Goal: Task Accomplishment & Management: Complete application form

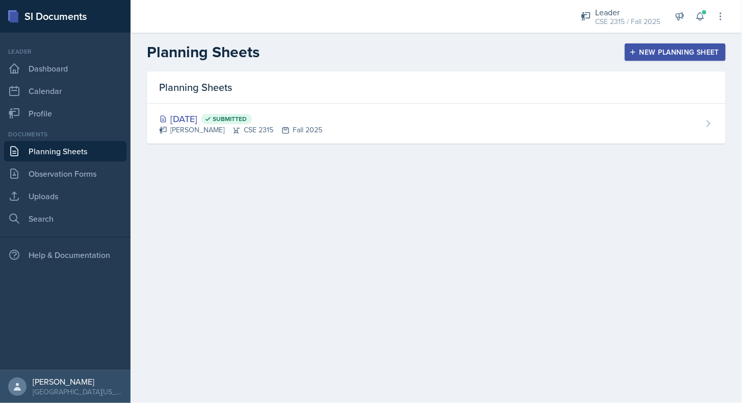
click at [637, 49] on div "New Planning Sheet" at bounding box center [676, 52] width 88 height 8
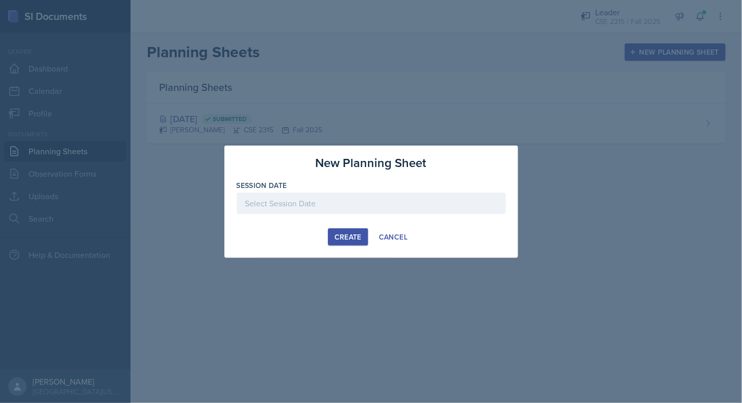
click at [388, 214] on div at bounding box center [371, 219] width 269 height 10
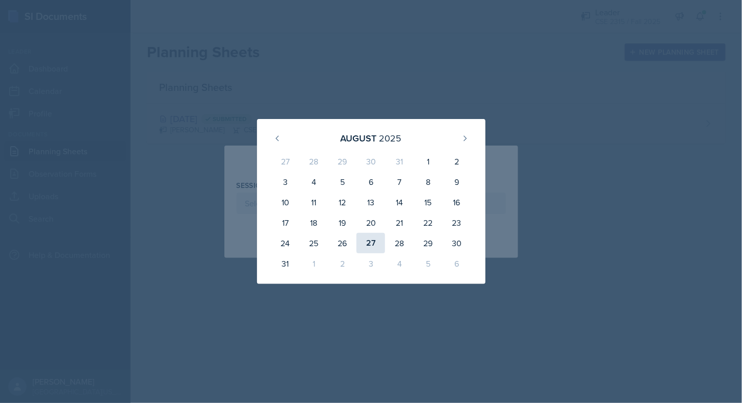
click at [379, 246] on div "27" at bounding box center [371, 243] width 29 height 20
type input "[DATE]"
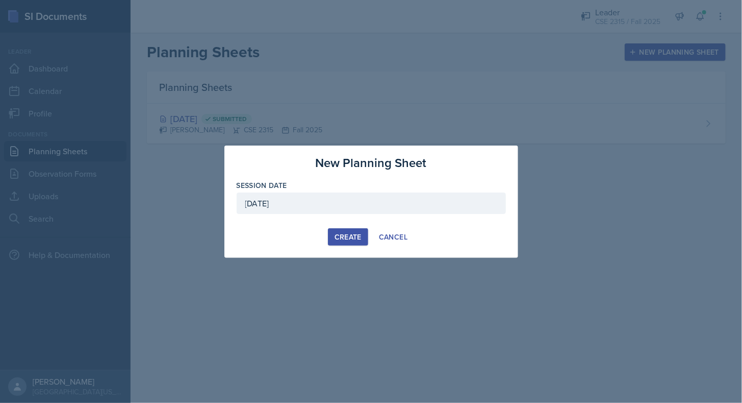
click at [352, 233] on div "Create" at bounding box center [348, 237] width 27 height 8
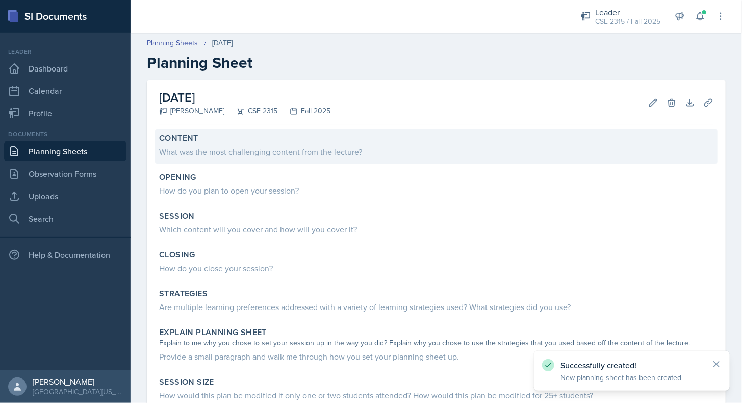
click at [270, 142] on div "Content" at bounding box center [436, 138] width 555 height 10
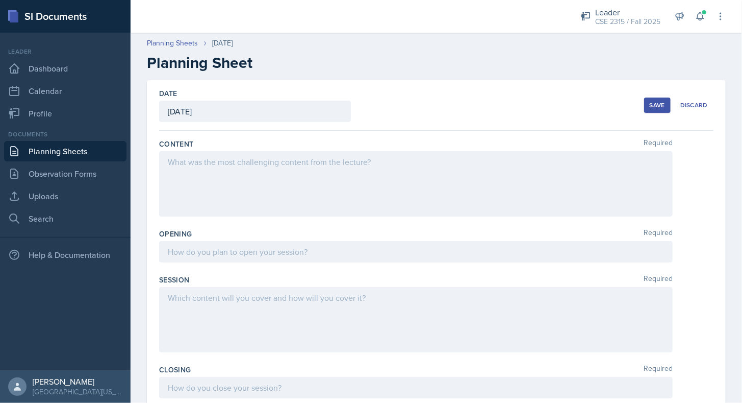
click at [327, 183] on div at bounding box center [416, 183] width 514 height 65
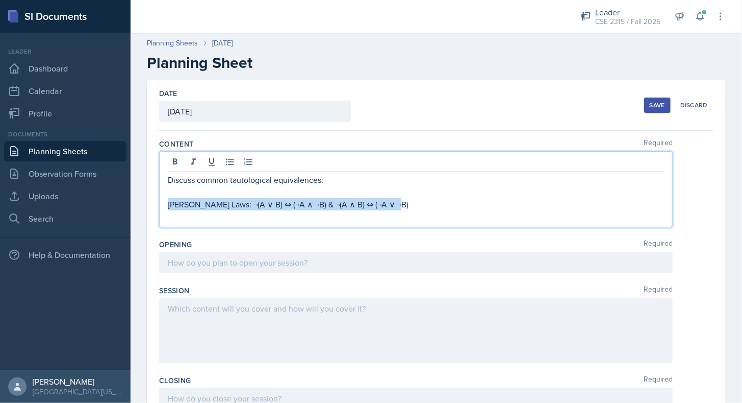
drag, startPoint x: 409, startPoint y: 204, endPoint x: 160, endPoint y: 207, distance: 248.5
click at [160, 207] on div "Discuss common tautological equivalences: [PERSON_NAME] Laws: ¬(A ∨ B) ⇔ (¬A ∧ …" at bounding box center [416, 189] width 514 height 76
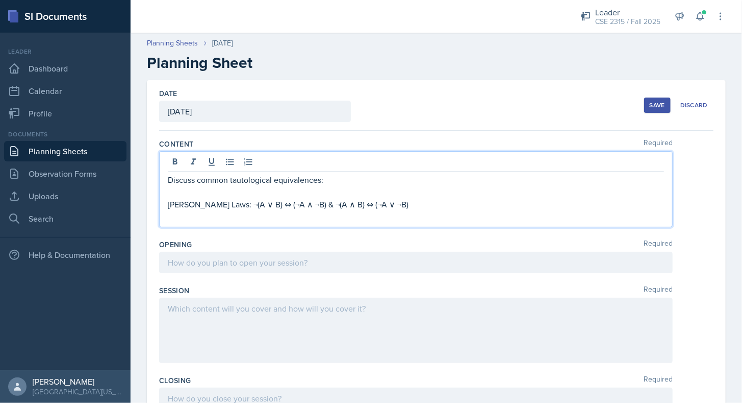
click at [228, 170] on div "Discuss common tautological equivalences: [PERSON_NAME] Laws: ¬(A ∨ B) ⇔ (¬A ∧ …" at bounding box center [416, 189] width 514 height 76
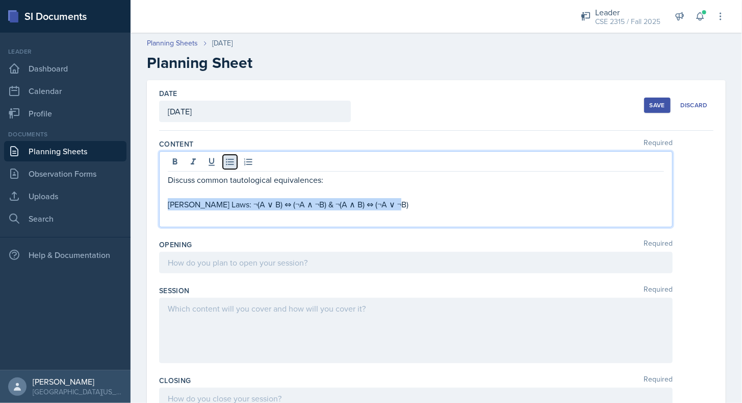
click at [230, 157] on icon at bounding box center [230, 162] width 10 height 10
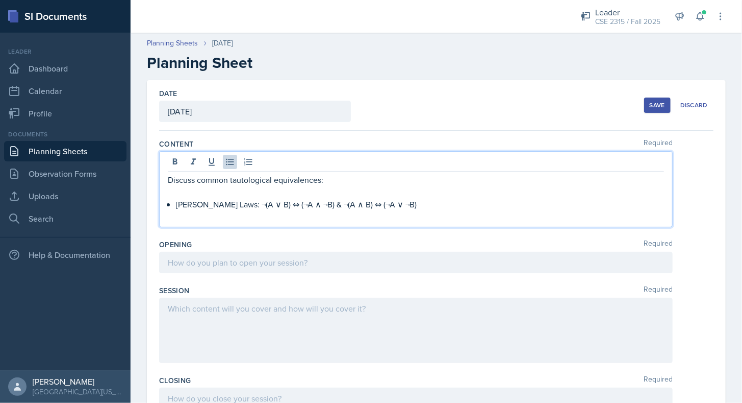
click at [407, 210] on p at bounding box center [416, 216] width 496 height 12
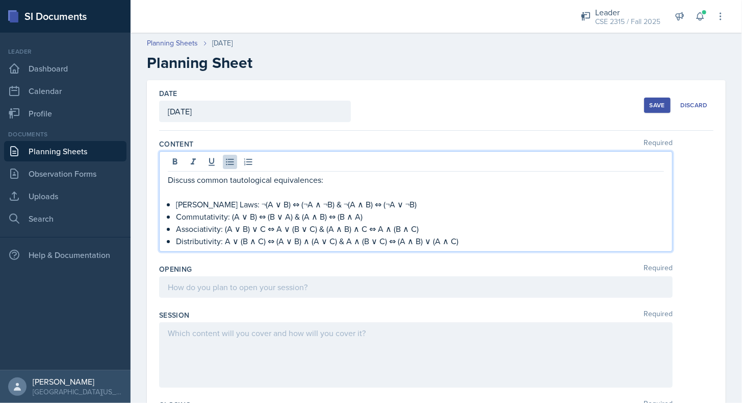
click at [422, 260] on div "Opening Required" at bounding box center [436, 283] width 555 height 46
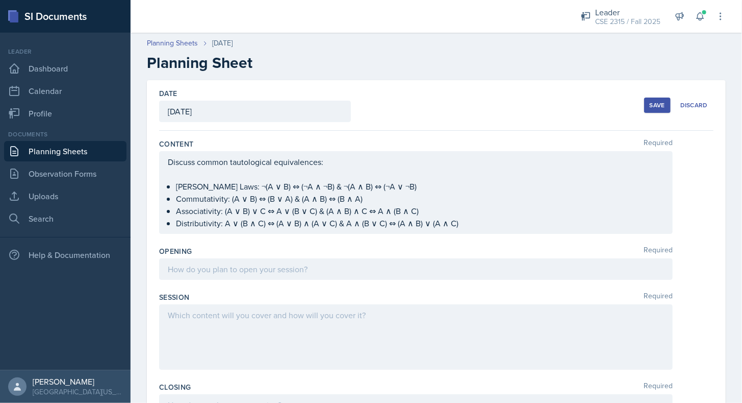
click at [477, 225] on ul "[PERSON_NAME] Laws: ¬(A ∨ B) ⇔ (¬A ∧ ¬B) & ¬(A ∧ B) ⇔ (¬A ∨ ¬B) Commutativity: …" at bounding box center [420, 204] width 488 height 49
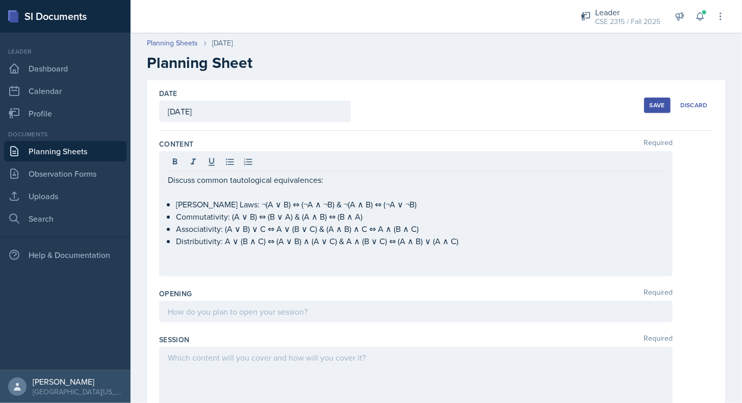
click at [303, 273] on div "Discuss common tautological equivalences: [PERSON_NAME] Laws: ¬(A ∨ B) ⇔ (¬A ∧ …" at bounding box center [416, 213] width 514 height 125
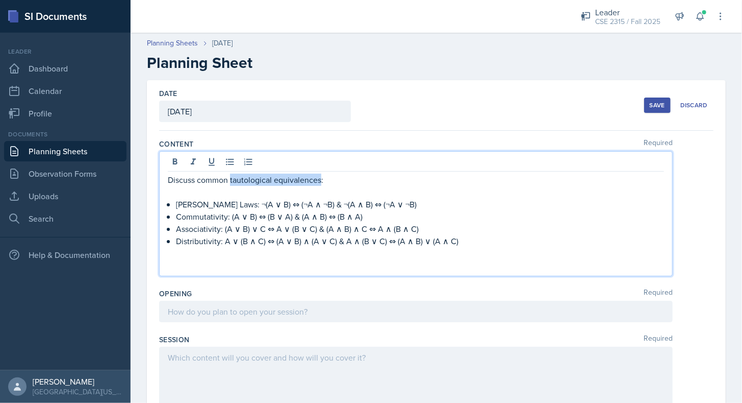
drag, startPoint x: 231, startPoint y: 181, endPoint x: 320, endPoint y: 184, distance: 89.3
click at [320, 184] on p "Discuss common tautological equivalences:" at bounding box center [416, 179] width 496 height 12
click at [211, 186] on p at bounding box center [416, 192] width 496 height 12
click at [215, 180] on p "Discuss common tautological equivalences :" at bounding box center [416, 179] width 496 height 13
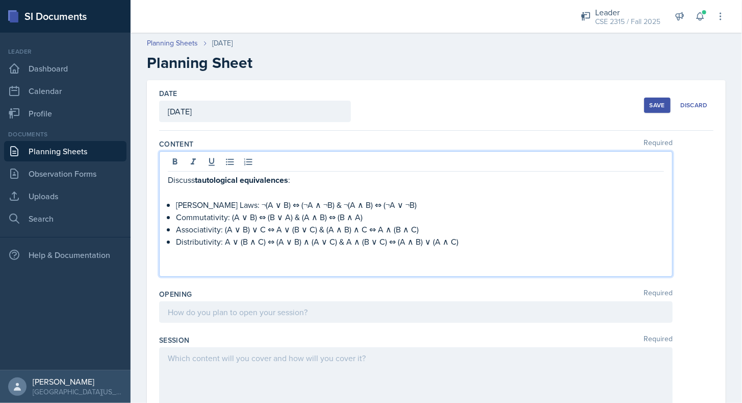
click at [203, 270] on div "Discuss tautological equivalences : [PERSON_NAME] Laws: ¬(A ∨ B) ⇔ (¬A ∧ ¬B) & …" at bounding box center [416, 214] width 514 height 126
click at [199, 269] on p at bounding box center [416, 266] width 496 height 12
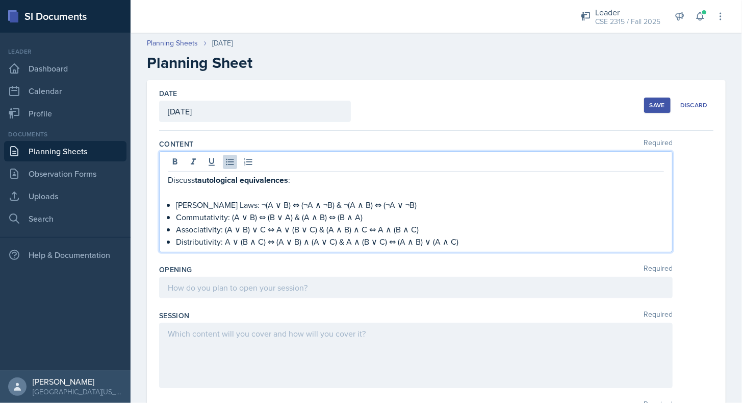
click at [208, 283] on div at bounding box center [416, 287] width 514 height 21
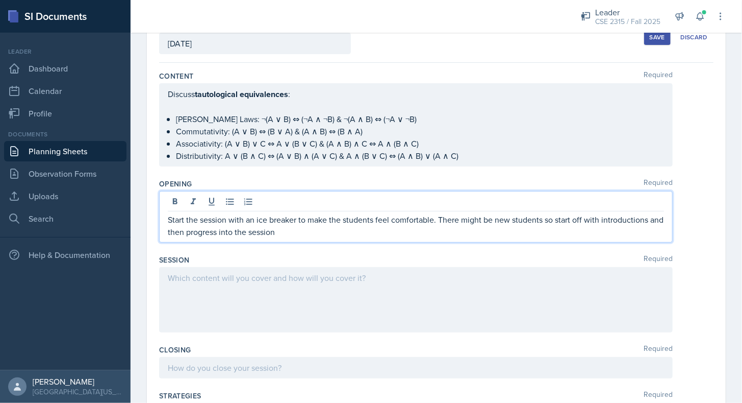
click at [203, 286] on div at bounding box center [416, 299] width 514 height 65
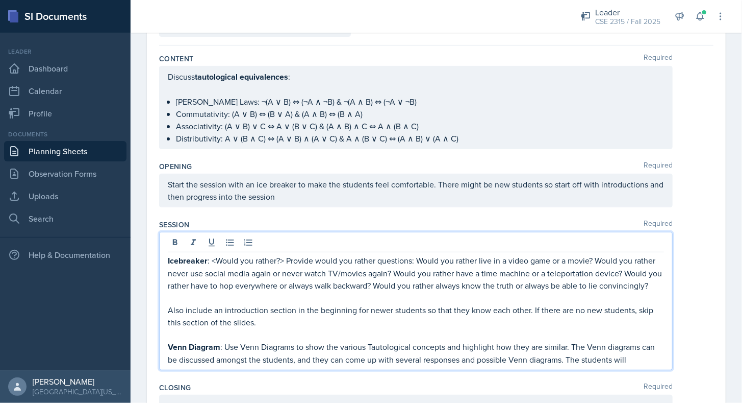
click at [636, 364] on p "Venn Diagram : Use Venn Diagrams to show the various Tautological concepts and …" at bounding box center [416, 352] width 496 height 25
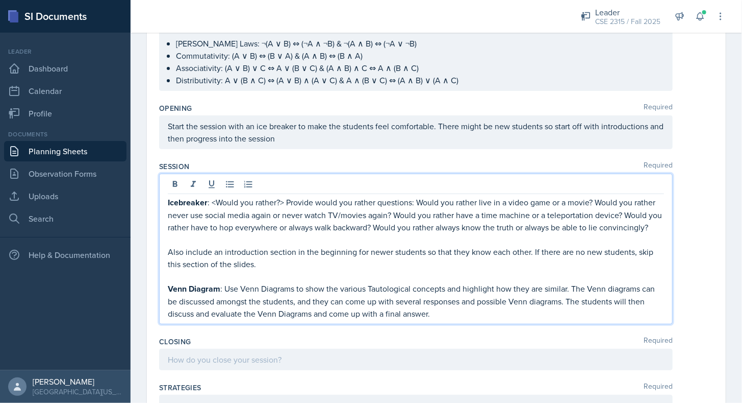
scroll to position [151, 0]
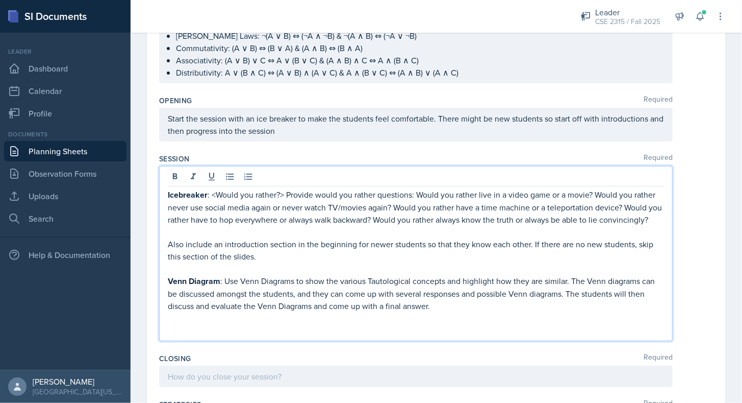
click at [296, 262] on p "Also include an introduction section in the beginning for newer students so tha…" at bounding box center [416, 250] width 496 height 24
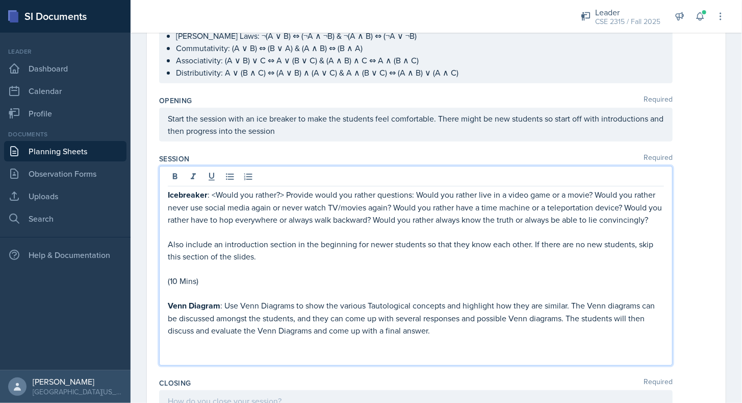
click at [251, 358] on p at bounding box center [416, 354] width 496 height 12
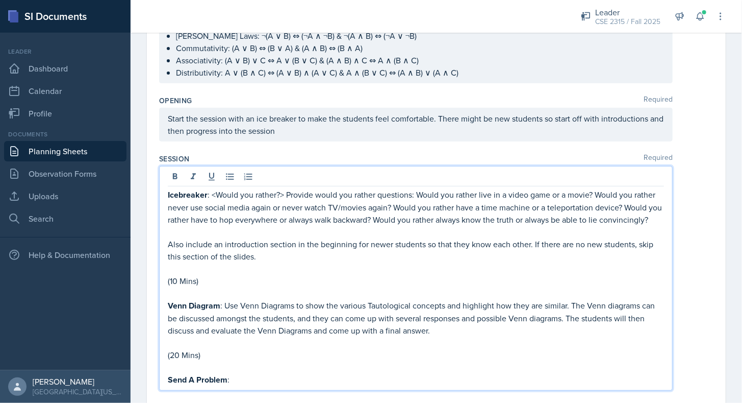
click at [251, 358] on p "(20 Mins)" at bounding box center [416, 354] width 496 height 12
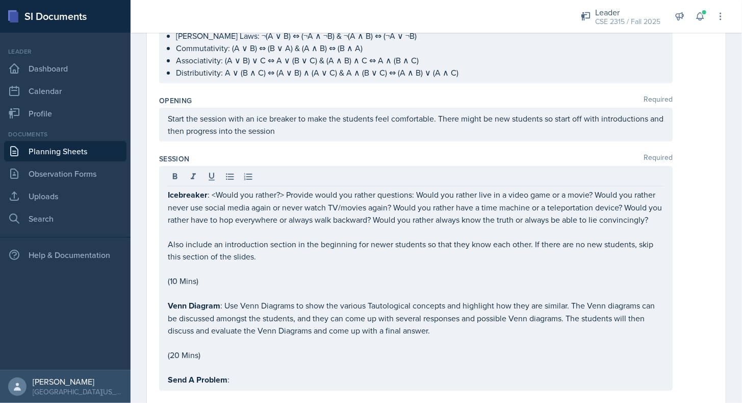
click at [238, 388] on div "Session Required Icebreaker : <Would you rather?> Provide would you rather ques…" at bounding box center [436, 273] width 555 height 249
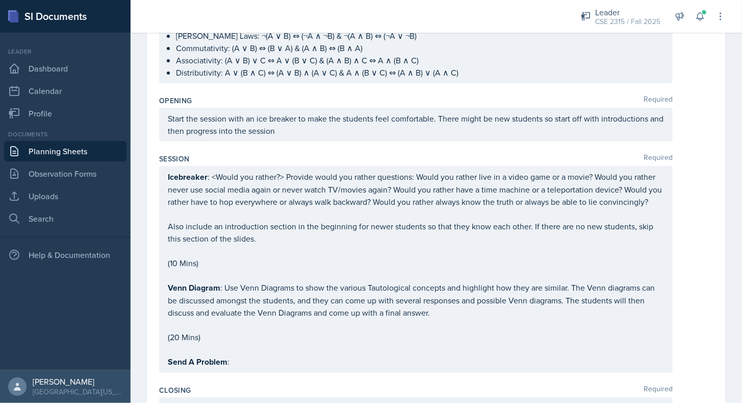
click at [258, 366] on div "Icebreaker : <Would you rather?> Provide would you rather questions: Would you …" at bounding box center [416, 268] width 496 height 197
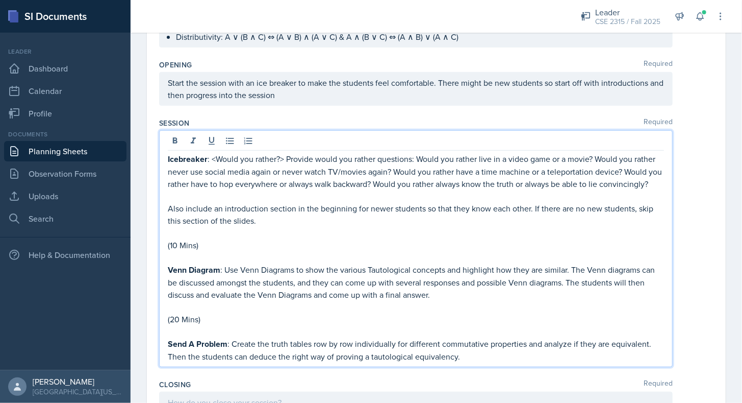
scroll to position [187, 0]
click at [203, 251] on p "(10 Mins)" at bounding box center [416, 244] width 496 height 12
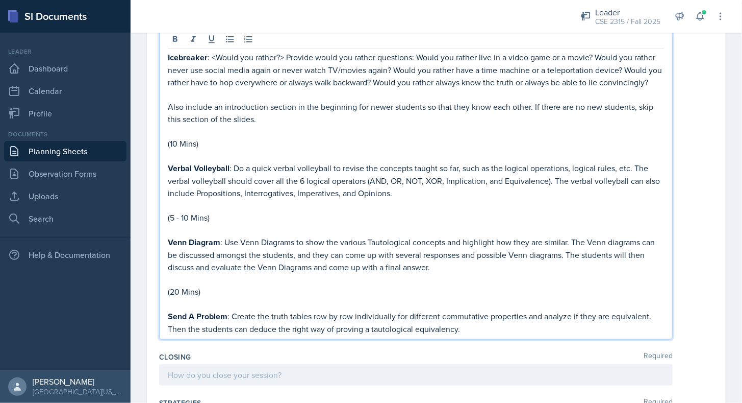
scroll to position [292, 0]
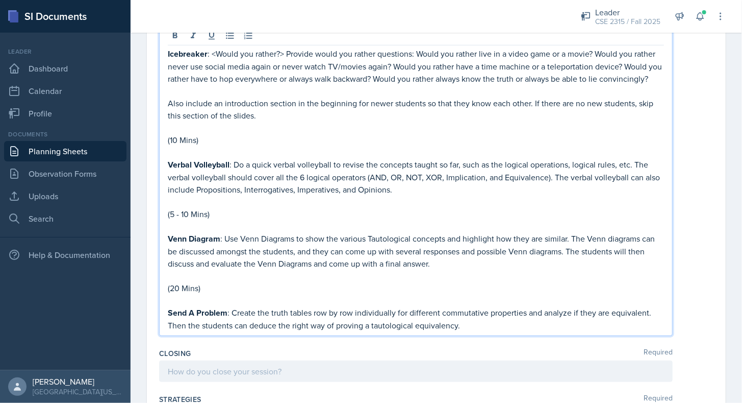
click at [488, 331] on p "Send A Problem : Create the truth tables row by row individually for different …" at bounding box center [416, 318] width 496 height 25
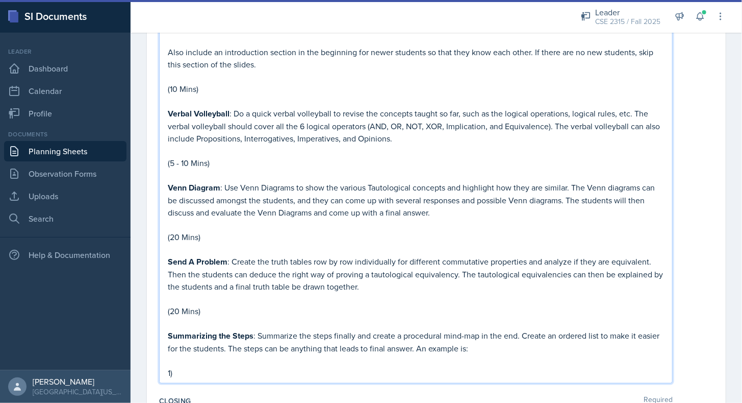
scroll to position [344, 0]
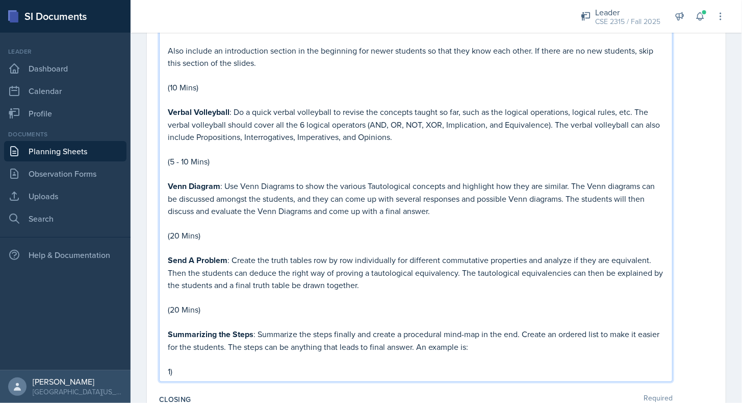
click at [314, 177] on p at bounding box center [416, 173] width 496 height 12
click at [252, 377] on p "1)" at bounding box center [416, 371] width 496 height 12
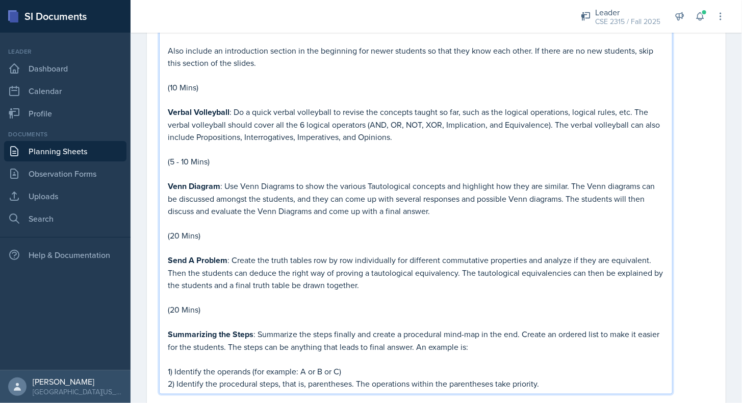
scroll to position [352, 0]
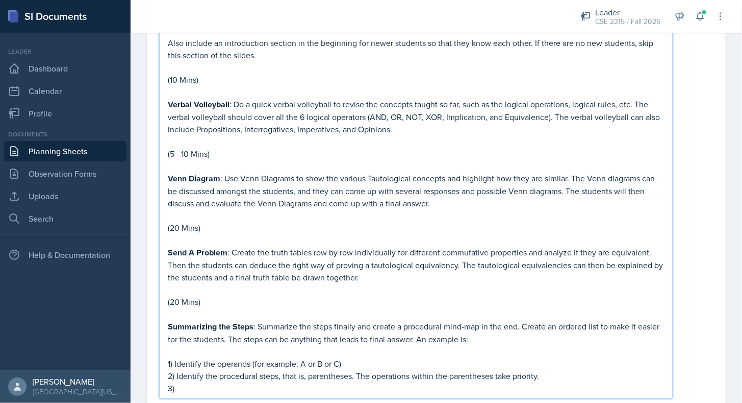
click at [372, 364] on p "1) Identify the operands (for example: A or B or C)" at bounding box center [416, 363] width 496 height 12
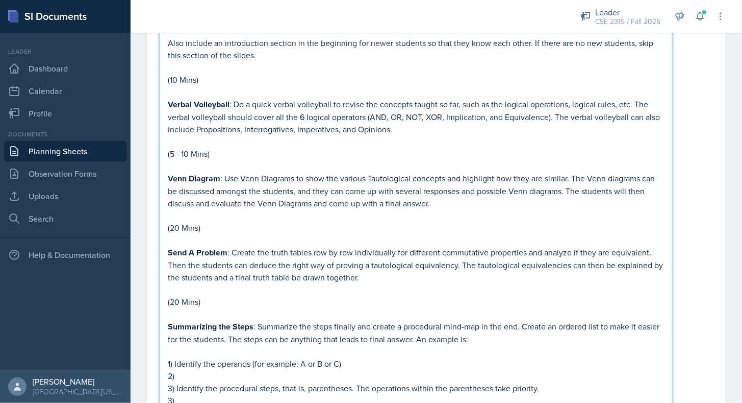
click at [339, 380] on p "2)" at bounding box center [416, 375] width 496 height 12
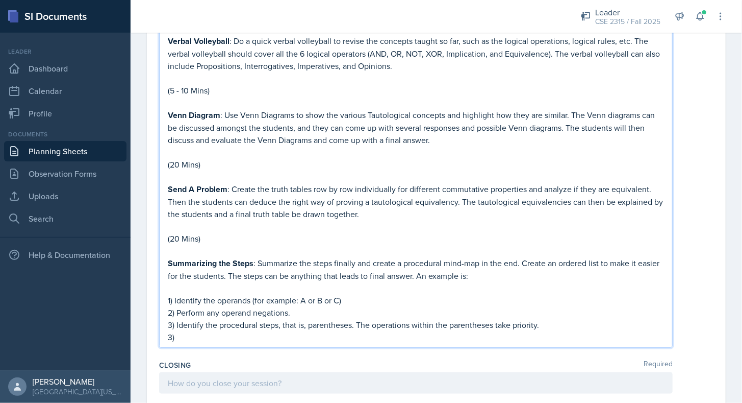
scroll to position [415, 0]
click at [334, 347] on div "Icebreaker : <Would you rather?> Provide would you rather questions: Would you …" at bounding box center [416, 125] width 514 height 446
click at [315, 338] on p "3)" at bounding box center [416, 337] width 496 height 12
click at [309, 317] on p "2) Perform any operand negations." at bounding box center [416, 312] width 496 height 12
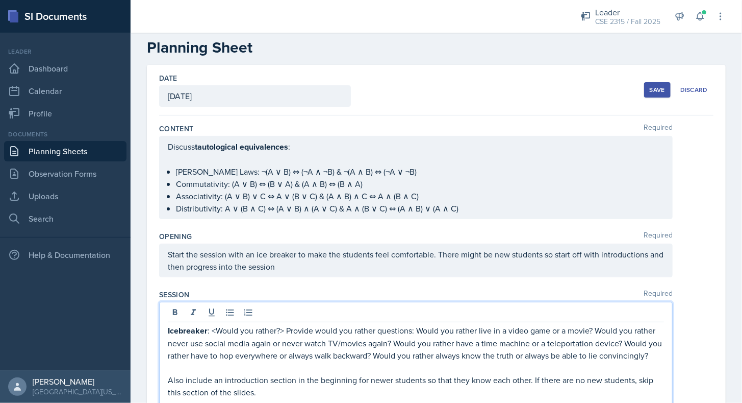
scroll to position [0, 0]
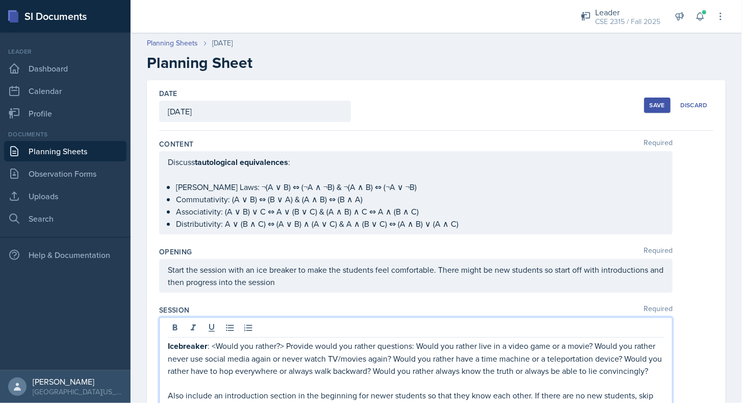
click at [294, 185] on div "Discuss tautological equivalences : [PERSON_NAME] Laws: ¬(A ∨ B) ⇔ (¬A ∧ ¬B) & …" at bounding box center [416, 193] width 496 height 74
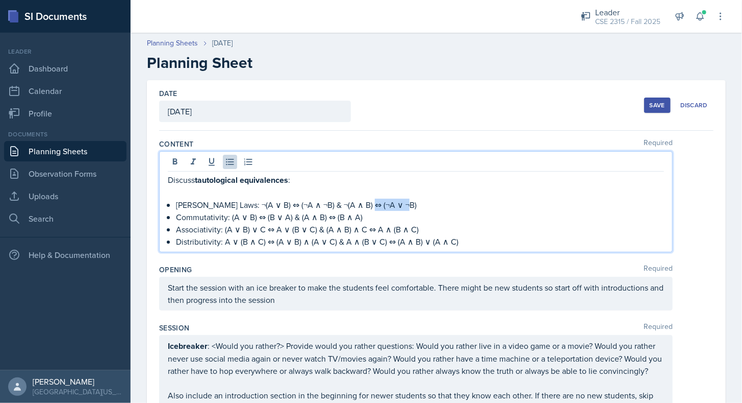
copy p "(¬A ∨ ¬B)"
click at [294, 186] on p at bounding box center [416, 192] width 496 height 12
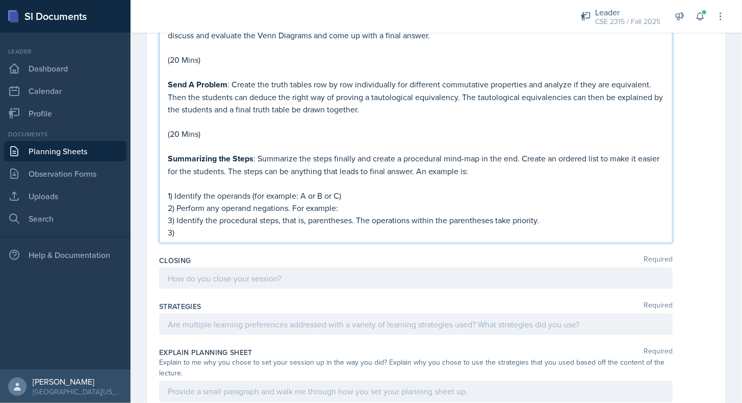
scroll to position [538, 0]
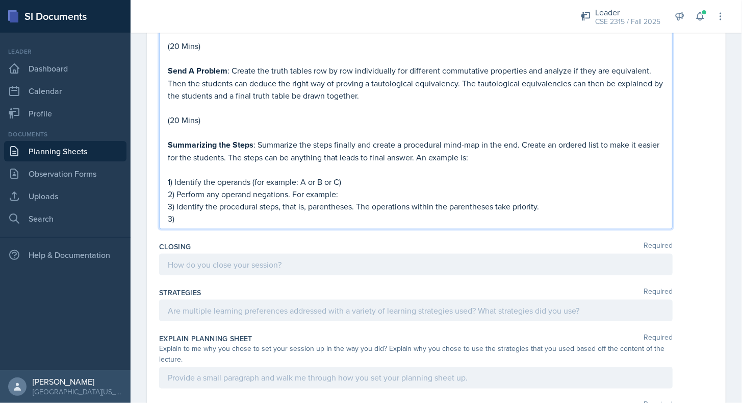
click at [360, 195] on p "2) Perform any operand negations. For example:" at bounding box center [416, 194] width 496 height 12
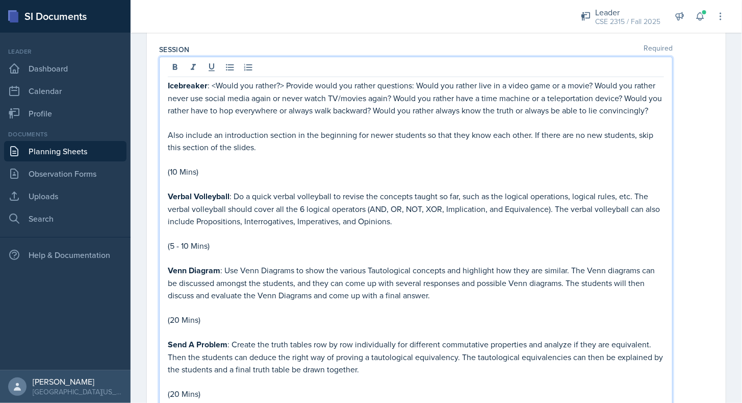
scroll to position [264, 0]
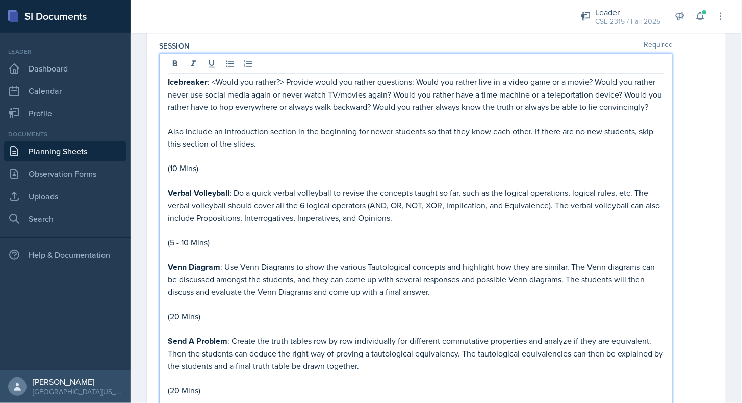
click at [229, 248] on p "(5 - 10 Mins)" at bounding box center [416, 242] width 496 height 12
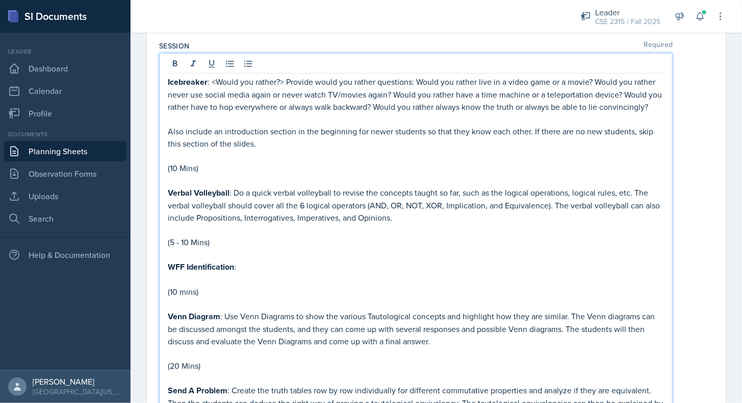
click at [246, 273] on p "WFF Identification :" at bounding box center [416, 266] width 496 height 13
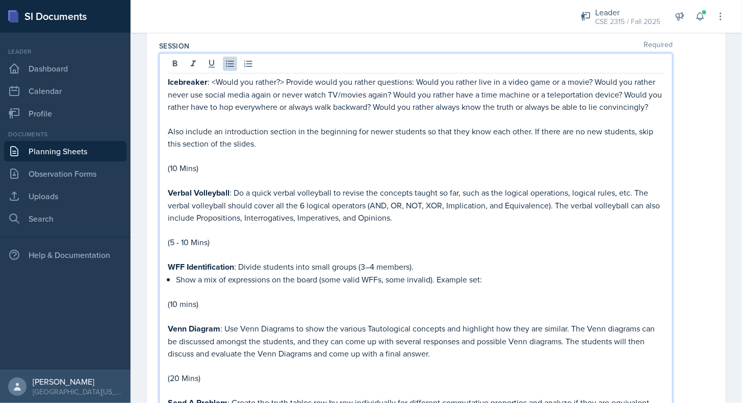
click at [176, 285] on p "Show a mix of expressions on the board (some valid WFFs, some invalid). Example…" at bounding box center [420, 279] width 488 height 12
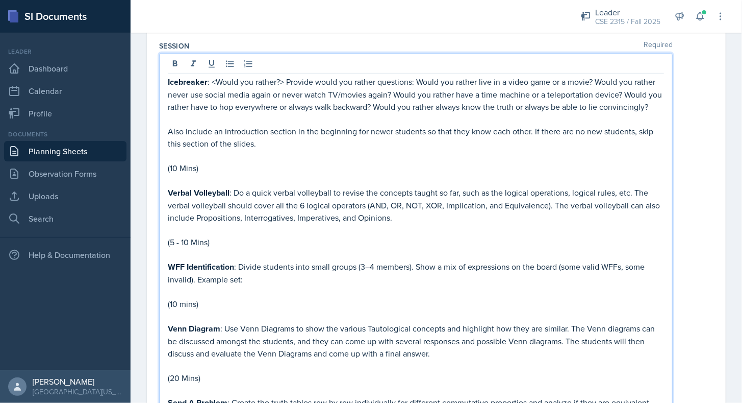
click at [245, 285] on p "WFF Identification : Divide students into small groups (3–4 members). Show a mi…" at bounding box center [416, 272] width 496 height 25
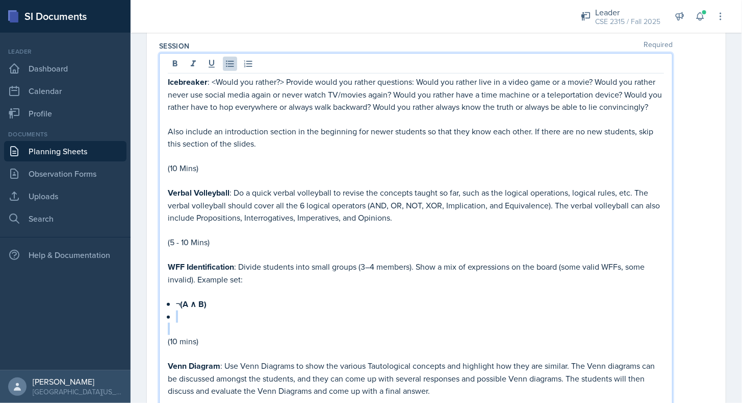
drag, startPoint x: 220, startPoint y: 332, endPoint x: 158, endPoint y: 318, distance: 64.3
click at [158, 318] on div "Date [DATE] [DATE] 27 28 29 30 31 1 2 3 4 5 6 7 8 9 10 11 12 13 14 15 16 17 18 …" at bounding box center [436, 398] width 579 height 1165
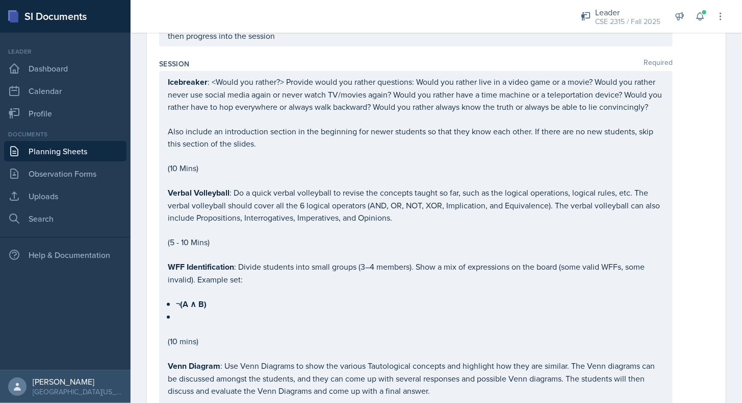
click at [158, 318] on div "Date [DATE] [DATE] 27 28 29 30 31 1 2 3 4 5 6 7 8 9 10 11 12 13 14 15 16 17 18 …" at bounding box center [436, 407] width 579 height 1147
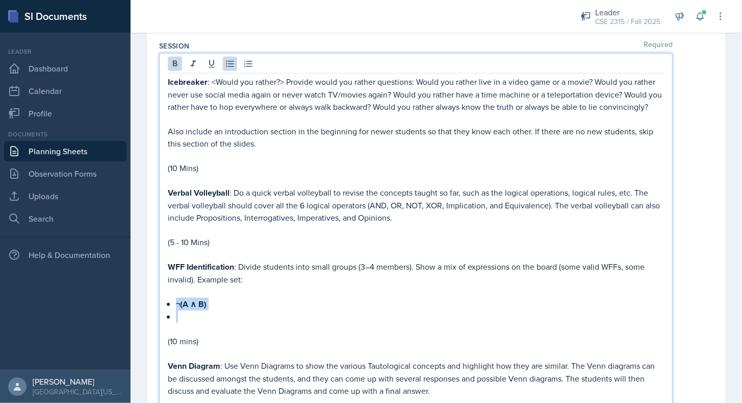
drag, startPoint x: 182, startPoint y: 319, endPoint x: 170, endPoint y: 314, distance: 12.3
click at [176, 314] on ul "¬(A ∧ B)" at bounding box center [420, 309] width 488 height 25
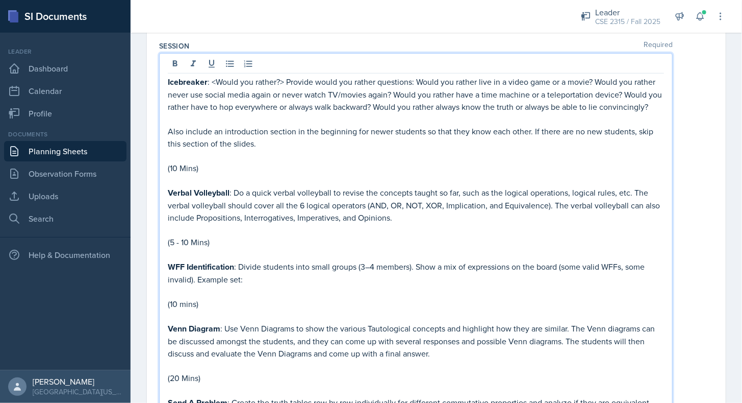
click at [255, 285] on p "WFF Identification : Divide students into small groups (3–4 members). Show a mi…" at bounding box center [416, 272] width 496 height 25
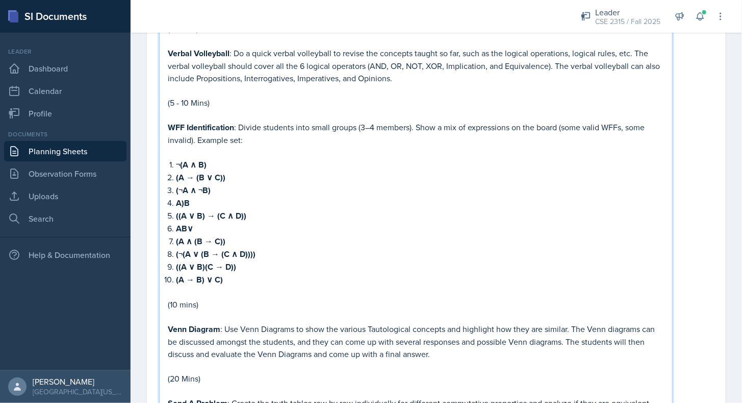
scroll to position [404, 0]
click at [233, 285] on p "(A → B) ∨ C)" at bounding box center [420, 278] width 488 height 13
click at [233, 145] on p "WFF Identification : Divide students into small groups (3–4 members). Show a mi…" at bounding box center [416, 132] width 496 height 25
click at [234, 170] on p "¬(A ∧ B)" at bounding box center [420, 163] width 488 height 13
click at [273, 182] on p "(A → (B ∨ C))" at bounding box center [420, 176] width 488 height 13
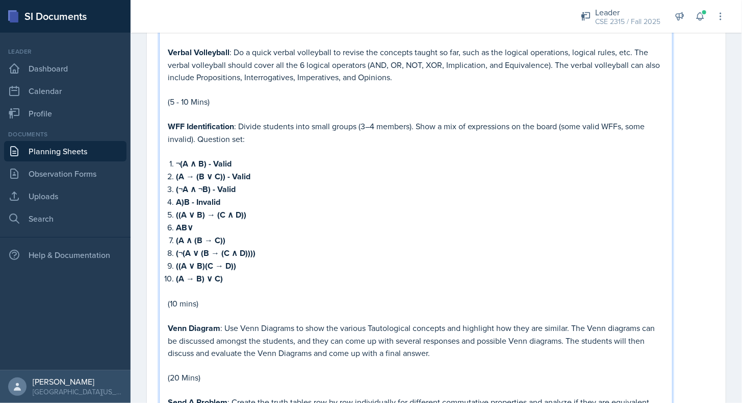
click at [249, 221] on p "((A ∨ B) → (C ∧ D))" at bounding box center [420, 214] width 488 height 13
click at [261, 257] on p "(¬(A ∨ (B → (C ∧ D))))" at bounding box center [420, 252] width 488 height 13
click at [270, 281] on p "(A → B) ∨ C) - Invalid" at bounding box center [420, 278] width 488 height 13
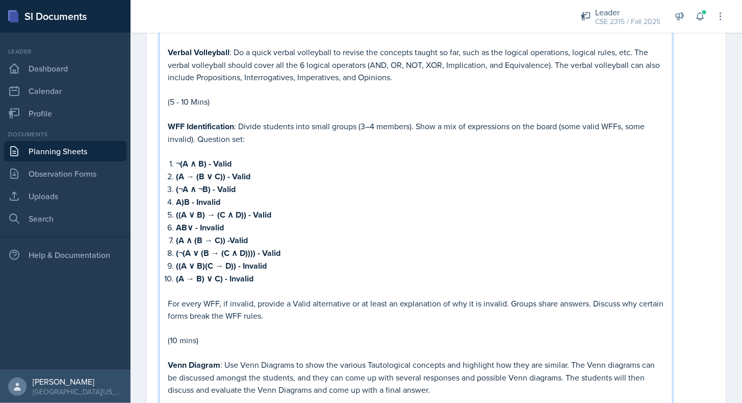
click at [462, 316] on p "For every WFF, if invalid, provide a Valid alternative or at least an explanati…" at bounding box center [416, 309] width 496 height 24
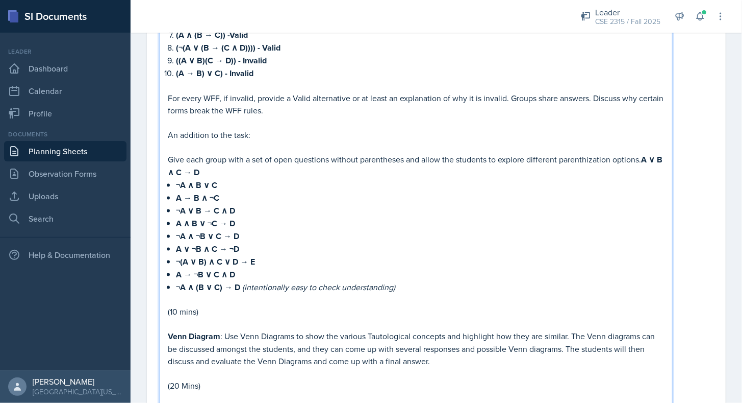
scroll to position [610, 0]
click at [178, 310] on p "(10 mins)" at bounding box center [416, 311] width 496 height 12
click at [642, 164] on p "Give each group with a set of open questions without parentheses and allow the …" at bounding box center [416, 166] width 496 height 26
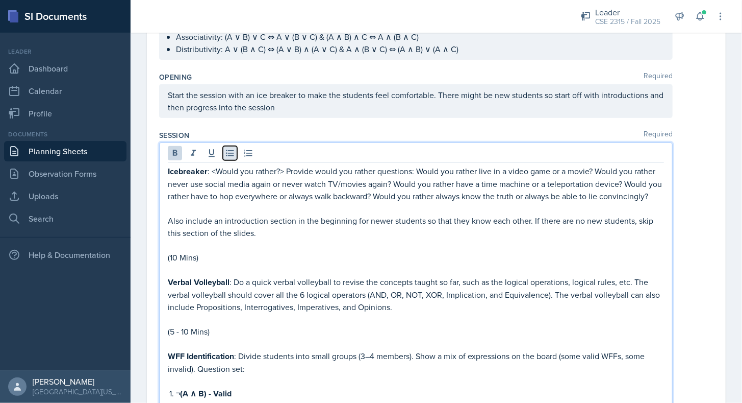
click at [231, 153] on icon at bounding box center [230, 153] width 8 height 7
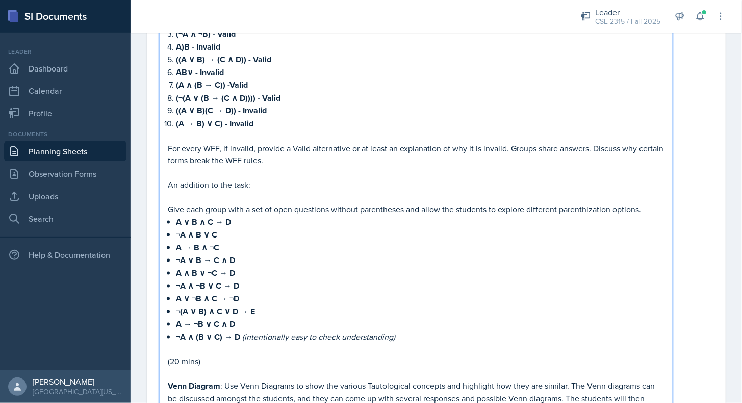
scroll to position [595, 0]
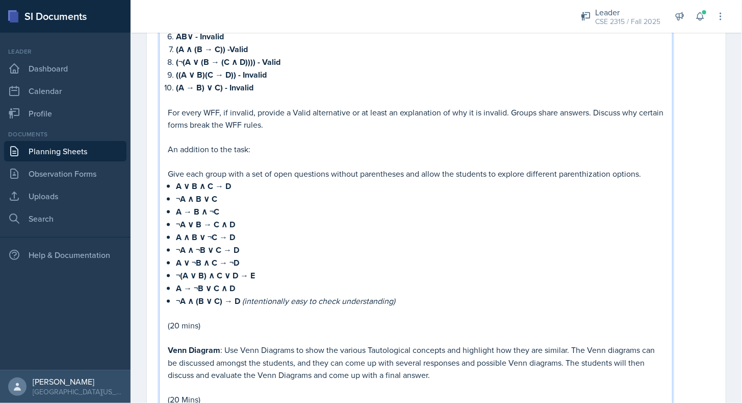
click at [273, 230] on p "¬A ∨ B → C ∧ D" at bounding box center [420, 224] width 488 height 13
click at [353, 179] on p "Give each group with a set of open questions without parentheses and allow the …" at bounding box center [416, 173] width 496 height 12
click at [294, 192] on p "A ∨ B ∧ C → D" at bounding box center [420, 186] width 488 height 13
click at [257, 190] on strong "A ∨ B ∧ C → D ->" at bounding box center [217, 186] width 82 height 12
click at [260, 204] on p "¬A ∧ B ∨ C" at bounding box center [420, 198] width 488 height 13
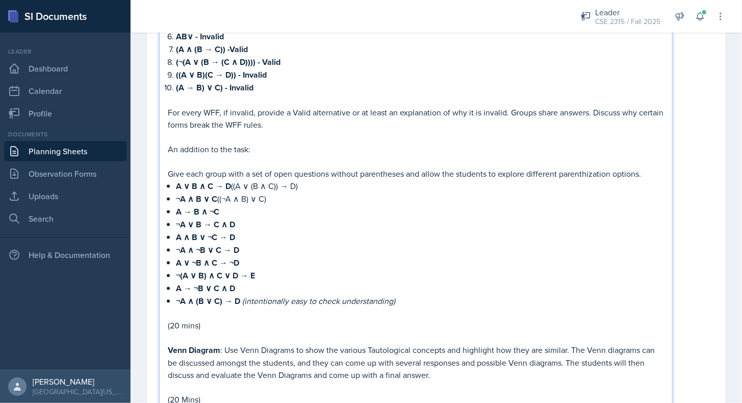
click at [272, 215] on p "A → B ∧ ¬C" at bounding box center [420, 211] width 488 height 13
click at [258, 224] on p "¬A ∨ B → C ∧ D" at bounding box center [420, 224] width 488 height 13
click at [271, 238] on p "A ∧ B ∨ ¬C → D" at bounding box center [420, 237] width 488 height 13
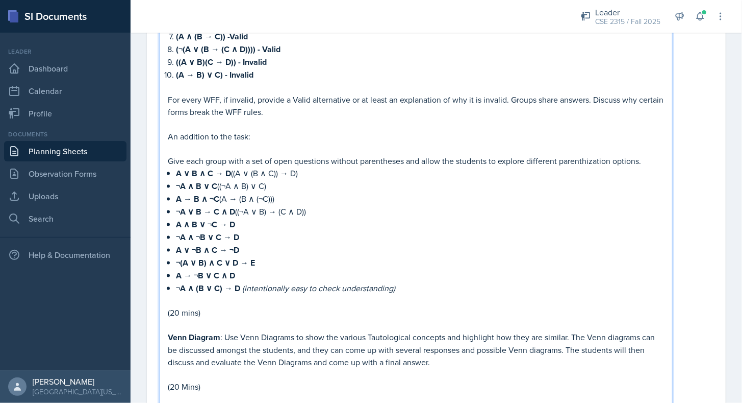
scroll to position [609, 0]
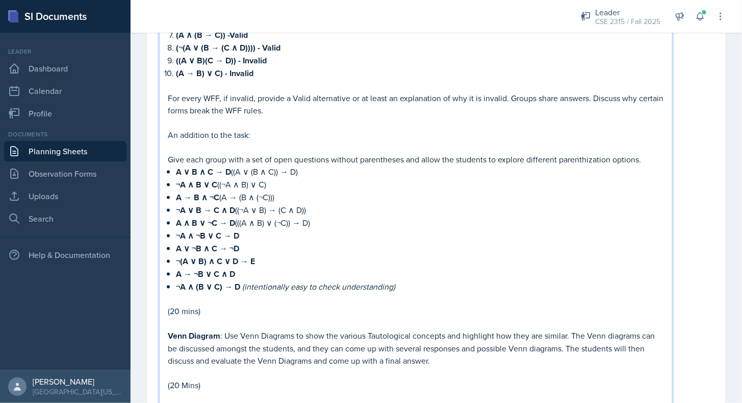
click at [235, 228] on strong "A ∧ B ∨ ¬C → D" at bounding box center [205, 223] width 59 height 12
click at [268, 240] on p "¬A ∧ ¬B ∨ C → D" at bounding box center [420, 235] width 488 height 13
click at [278, 251] on p "A ∨ ¬B ∧ C → ¬D" at bounding box center [420, 248] width 488 height 13
click at [273, 265] on p "¬(A ∨ B) ∧ C ∨ D → E" at bounding box center [420, 261] width 488 height 13
click at [287, 273] on p "A → ¬B ∨ C ∧ D" at bounding box center [420, 273] width 488 height 13
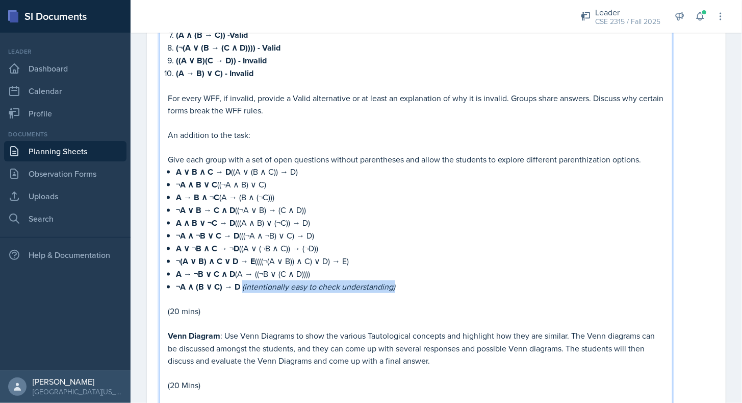
drag, startPoint x: 405, startPoint y: 286, endPoint x: 241, endPoint y: 290, distance: 163.3
click at [241, 290] on p "¬A ∧ (B ∨ C) → D (intentionally easy to check understanding)" at bounding box center [420, 286] width 488 height 13
click at [252, 165] on p "Give each group with a set of open questions without parentheses and allow the …" at bounding box center [416, 159] width 496 height 12
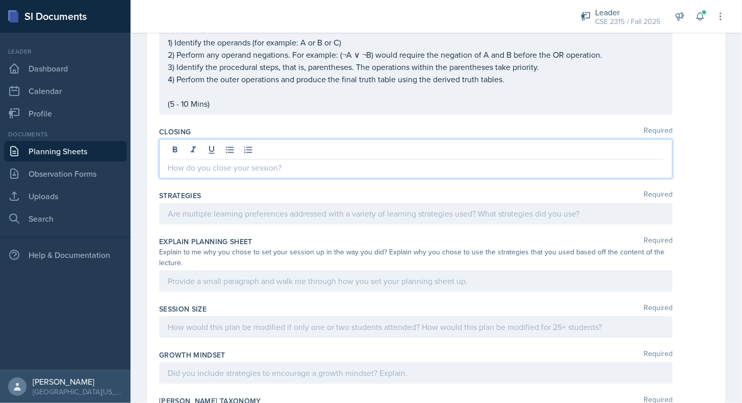
click at [363, 164] on p at bounding box center [416, 167] width 496 height 12
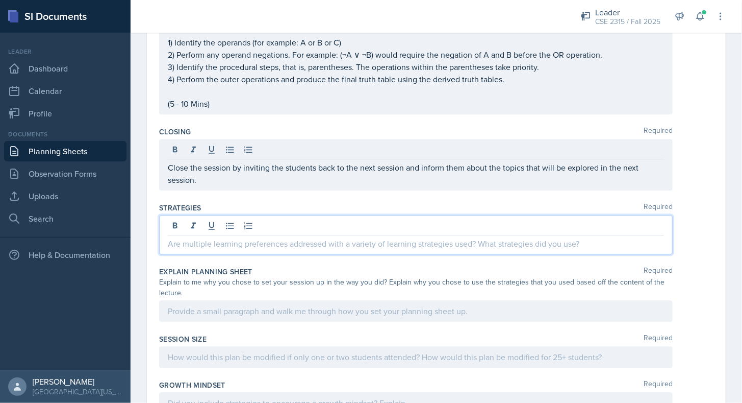
click at [259, 226] on div at bounding box center [416, 234] width 514 height 39
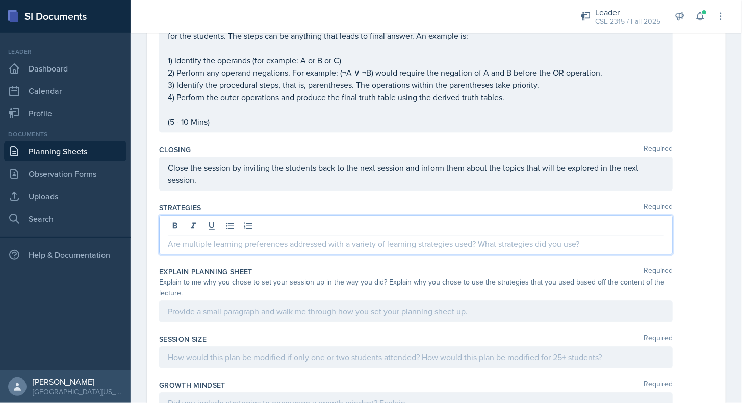
click at [266, 208] on div "Strategies Required" at bounding box center [436, 208] width 555 height 10
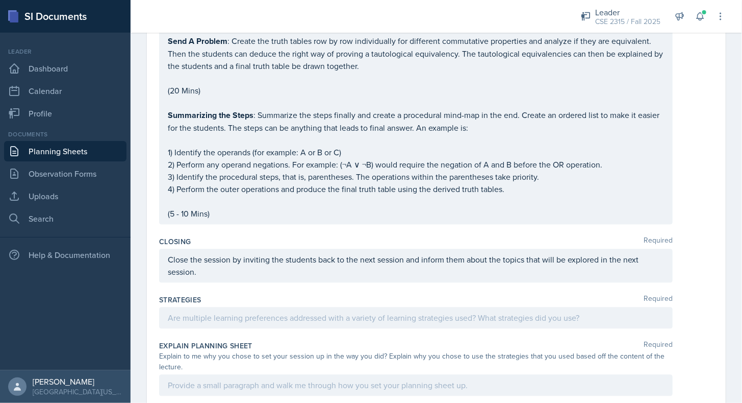
scroll to position [978, 0]
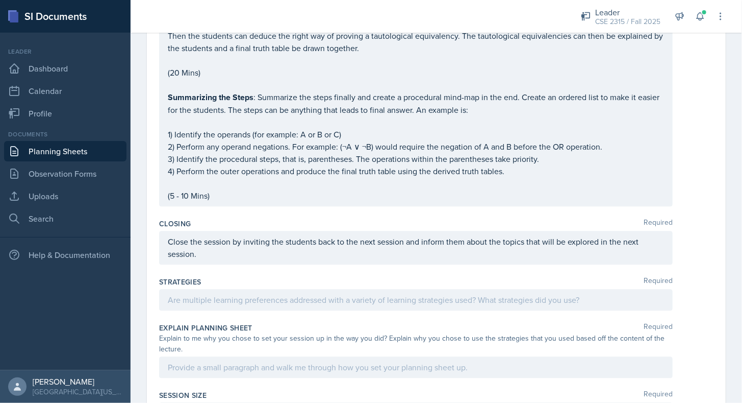
click at [211, 306] on p at bounding box center [416, 299] width 496 height 12
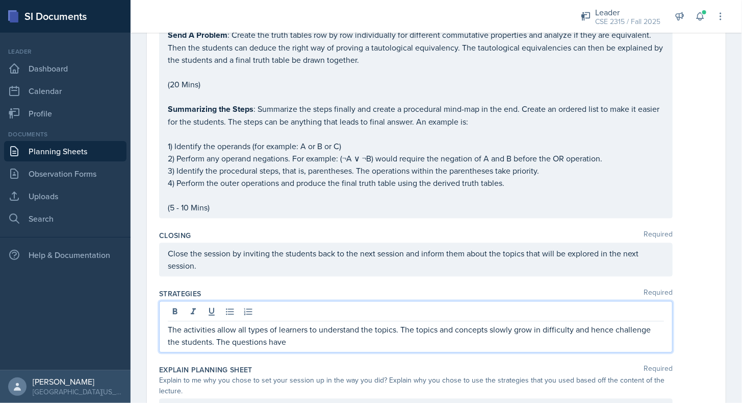
scroll to position [967, 0]
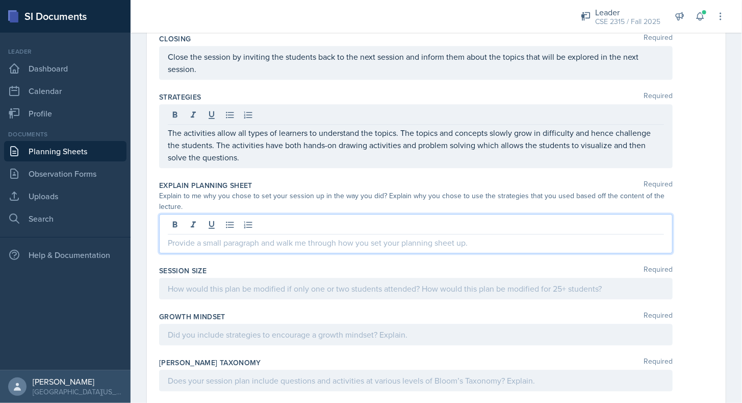
click at [211, 239] on p at bounding box center [416, 242] width 496 height 12
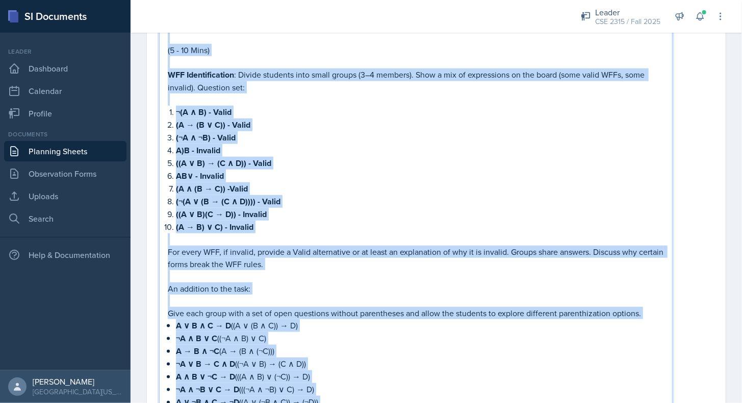
scroll to position [0, 0]
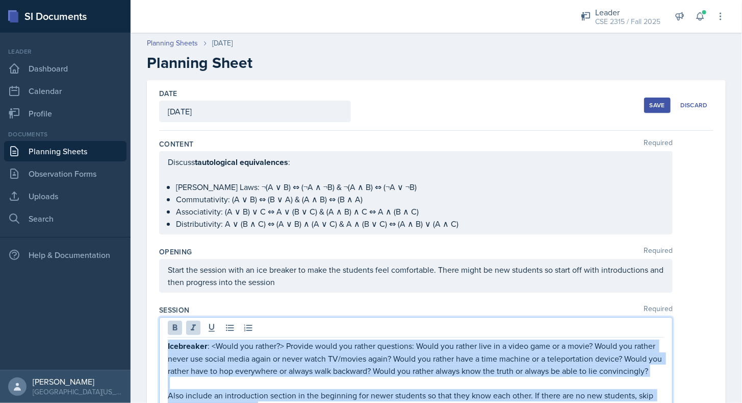
drag, startPoint x: 229, startPoint y: 244, endPoint x: 156, endPoint y: 342, distance: 122.1
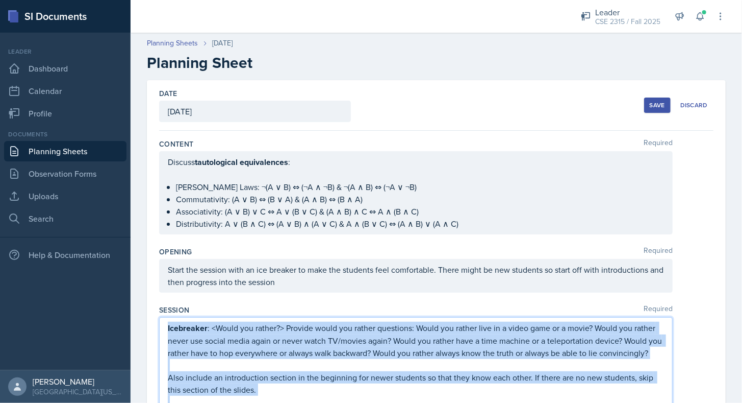
copy div "Loremipsum : <Dolor sit ametco?> Adipisc elits doe tempor incididun: Utlab etd …"
click at [219, 359] on p "Icebreaker : <Would you rather?> Provide would you rather questions: Would you …" at bounding box center [416, 339] width 496 height 37
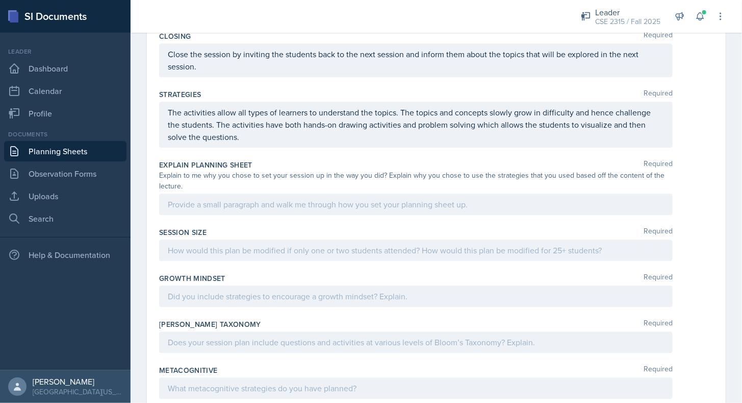
scroll to position [1184, 0]
click at [249, 222] on div "Session Size Required" at bounding box center [436, 245] width 555 height 46
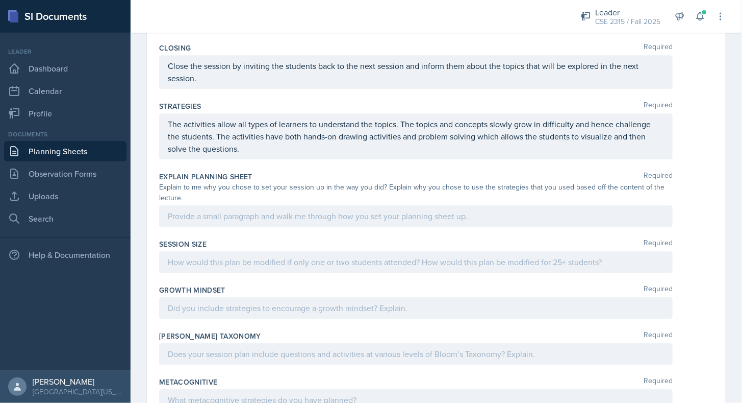
click at [249, 220] on div at bounding box center [416, 215] width 514 height 21
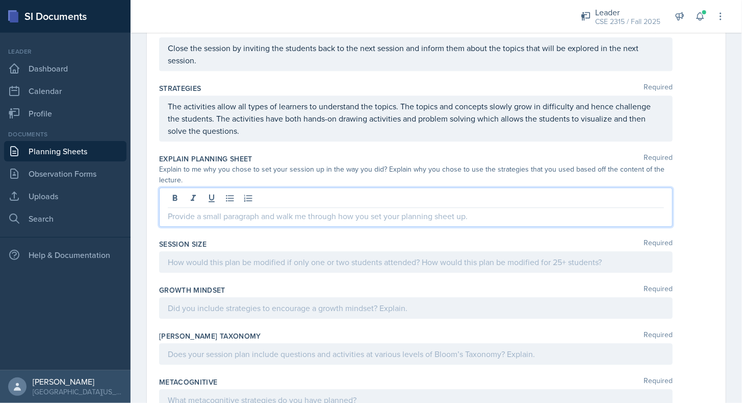
paste div
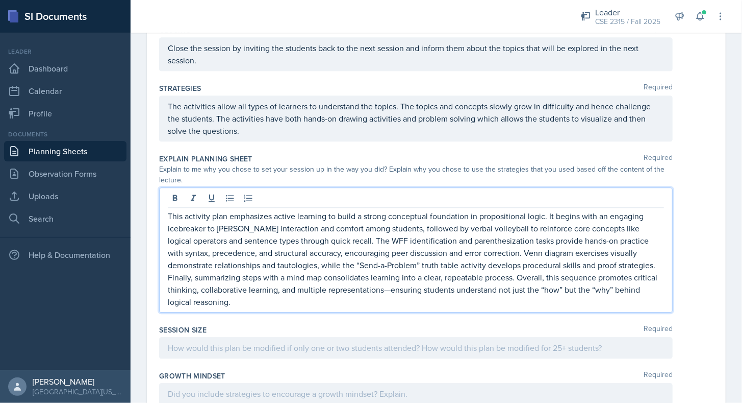
click at [200, 216] on p "This activity plan emphasizes active learning to build a strong conceptual foun…" at bounding box center [416, 259] width 496 height 98
click at [362, 255] on p "This planning sheet emphasizes active learning to build a strong conceptual fou…" at bounding box center [416, 259] width 496 height 98
click at [405, 270] on p "This planning sheet emphasizes active learning to build a strong conceptual fou…" at bounding box center [416, 259] width 496 height 98
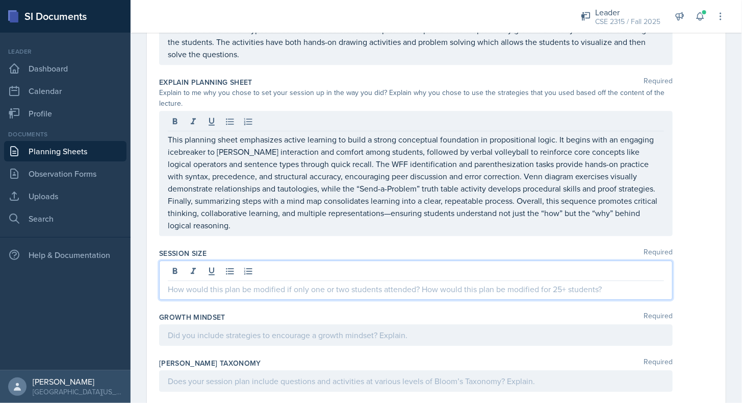
click at [294, 283] on p at bounding box center [416, 289] width 496 height 12
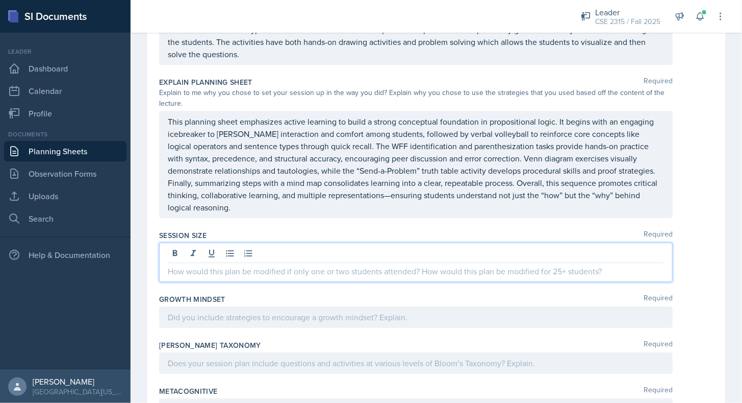
scroll to position [1231, 0]
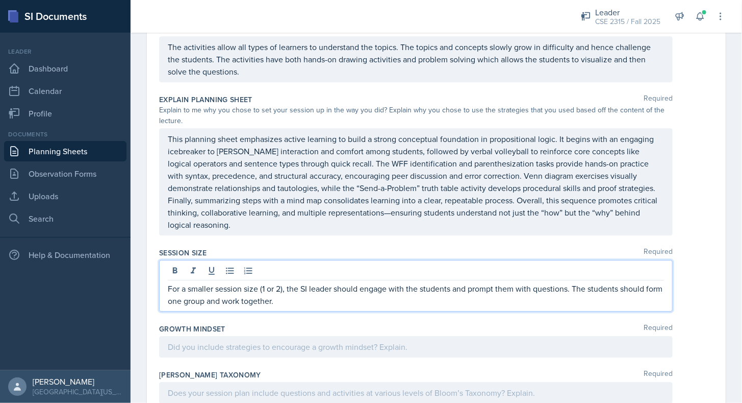
click at [284, 285] on p "For a smaller session size (1 or 2), the SI leader should engage with the stude…" at bounding box center [416, 294] width 496 height 24
click at [302, 294] on p "For a smaller session size (1 or 2), the SI leader should engage with the stude…" at bounding box center [416, 294] width 496 height 24
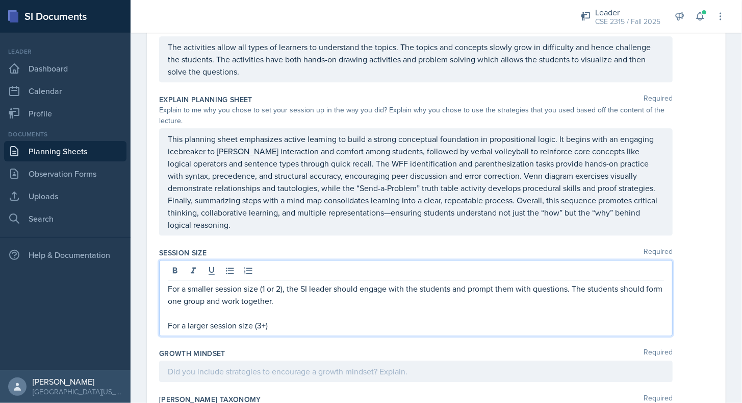
click at [280, 286] on p "For a smaller session size (1 or 2), the SI leader should engage with the stude…" at bounding box center [416, 294] width 496 height 24
click at [278, 319] on p "For a larger session size (3+)" at bounding box center [416, 325] width 496 height 12
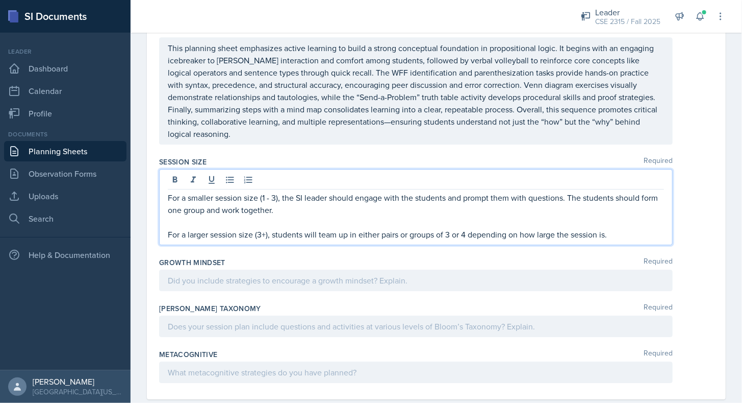
click at [262, 286] on p at bounding box center [416, 280] width 496 height 12
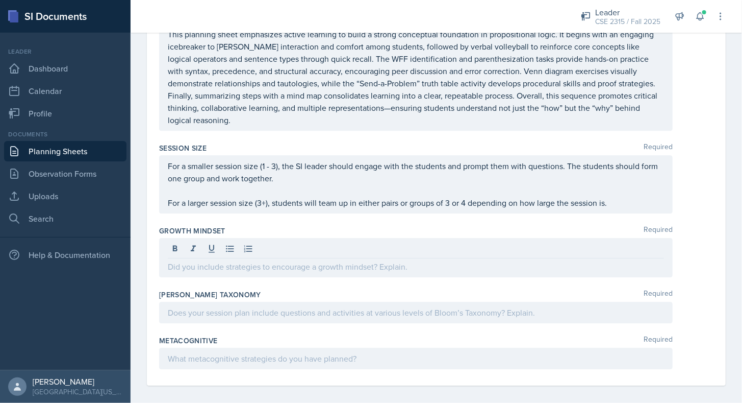
click at [270, 289] on div "[PERSON_NAME] Taxonomy Required" at bounding box center [436, 294] width 555 height 10
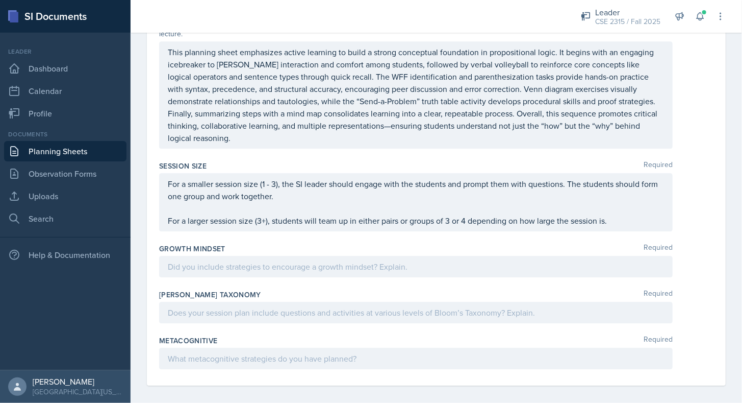
scroll to position [1335, 0]
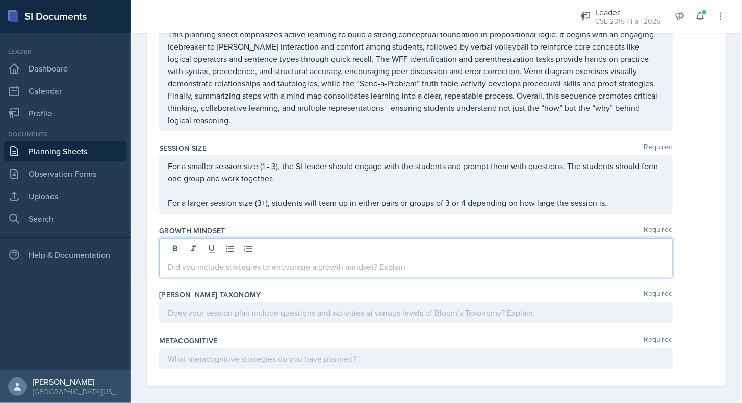
click at [298, 260] on p at bounding box center [416, 266] width 496 height 12
paste div
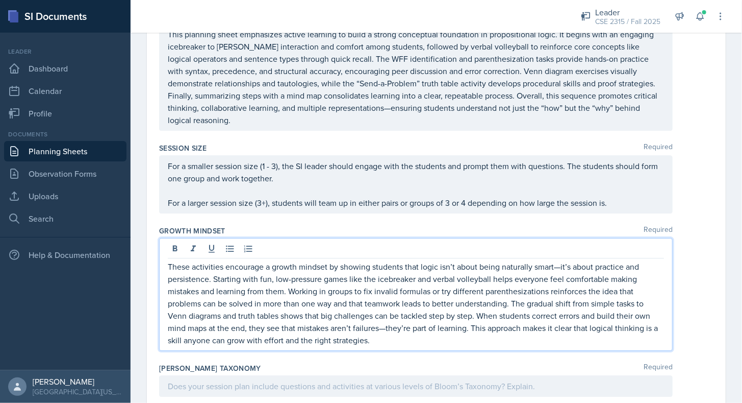
click at [571, 262] on p "These activities encourage a growth mindset by showing students that logic isn’…" at bounding box center [416, 303] width 496 height 86
click at [481, 337] on p "These activities encourage a growth mindset by showing students that logic isn’…" at bounding box center [416, 303] width 496 height 86
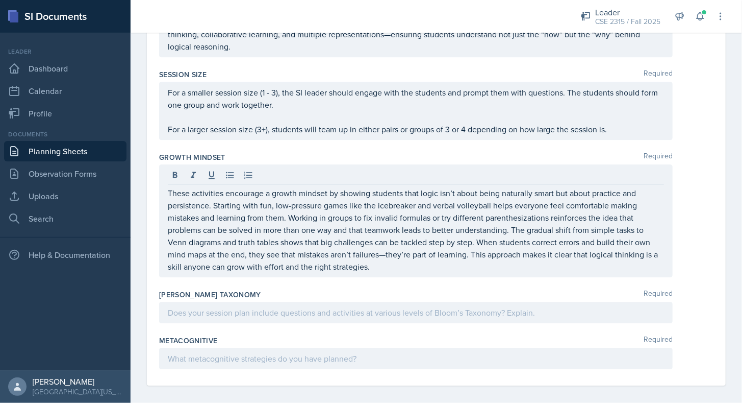
click at [467, 317] on div "[PERSON_NAME] Taxonomy Required" at bounding box center [436, 308] width 555 height 46
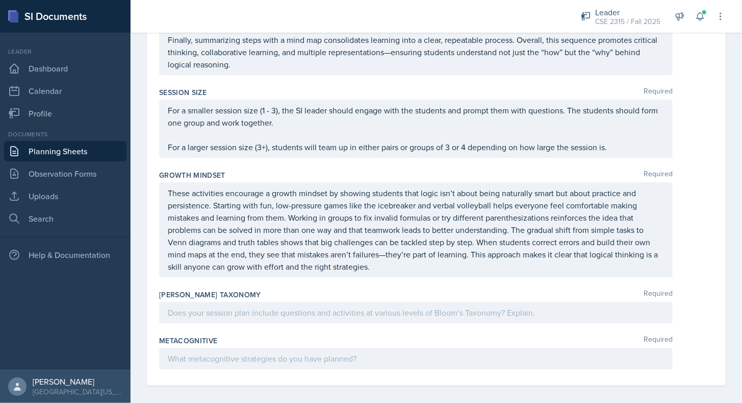
click at [448, 312] on div at bounding box center [416, 312] width 514 height 21
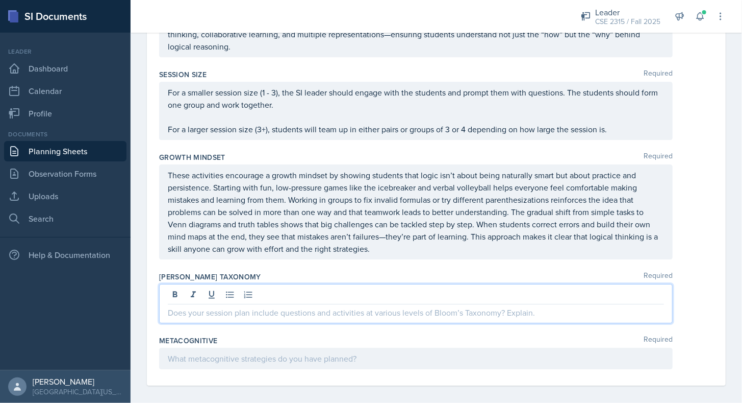
scroll to position [1529, 0]
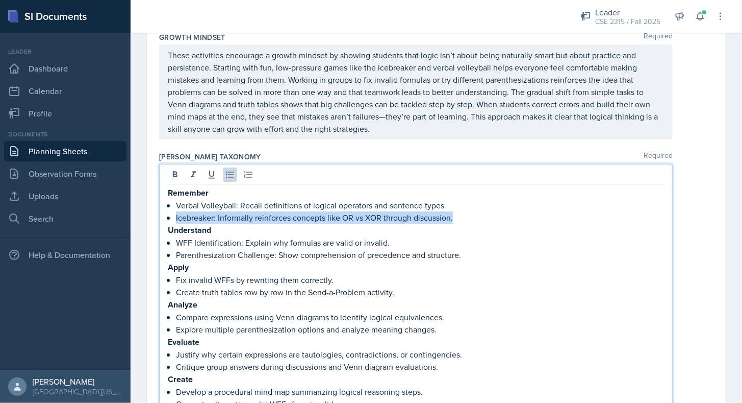
drag, startPoint x: 454, startPoint y: 212, endPoint x: 456, endPoint y: 199, distance: 13.4
click at [456, 199] on ul "Verbal Volleyball: Recall definitions of logical operators and sentence types. …" at bounding box center [420, 211] width 488 height 24
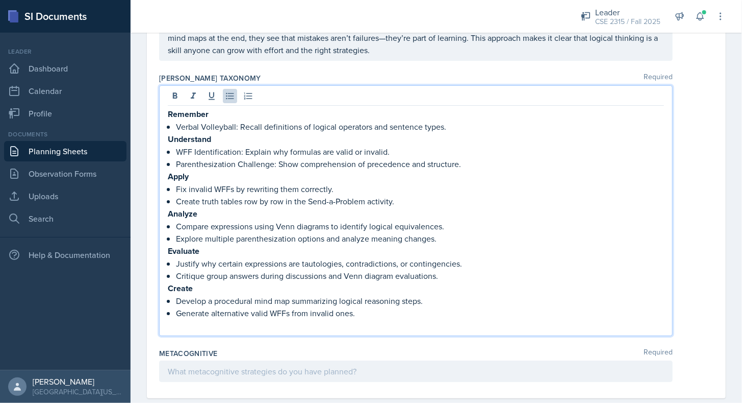
scroll to position [1607, 0]
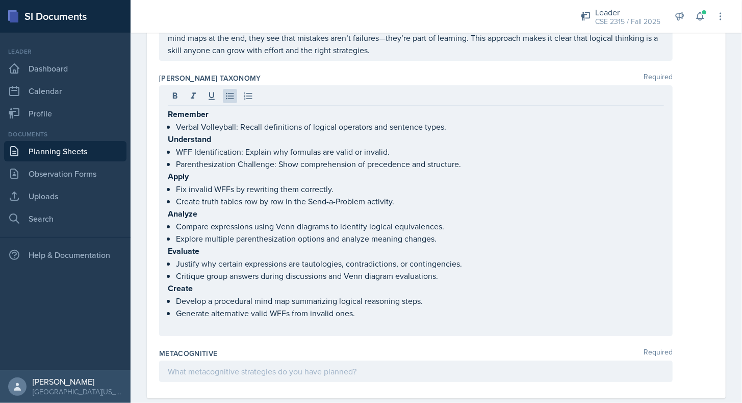
click at [254, 322] on div "Remember Verbal Volleyball: Recall definitions of logical operators and sentenc…" at bounding box center [416, 210] width 514 height 251
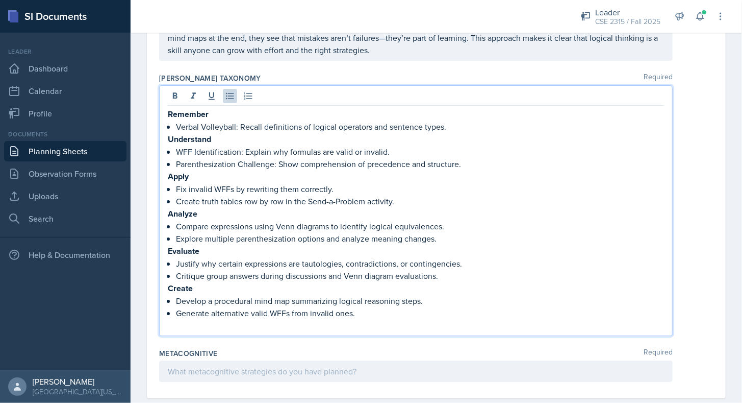
click at [248, 319] on p at bounding box center [416, 325] width 496 height 12
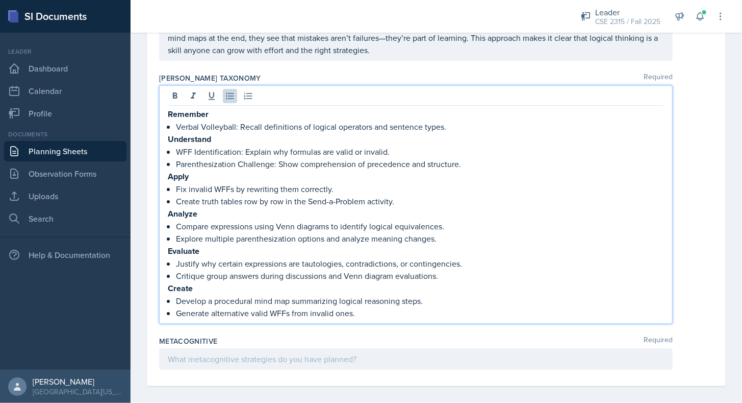
scroll to position [1605, 0]
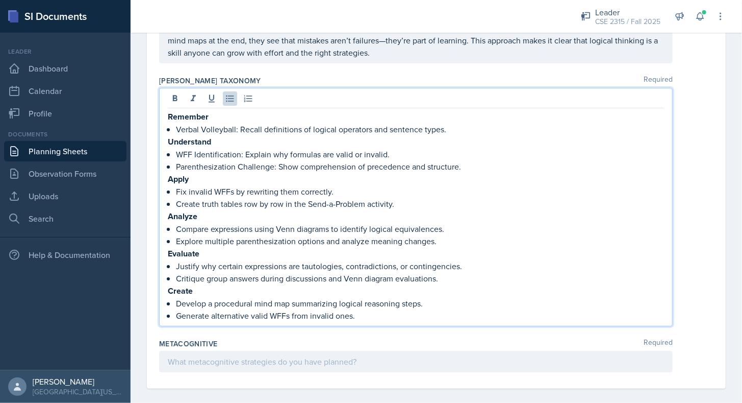
click at [235, 334] on div "Metacognitive Required" at bounding box center [436, 357] width 555 height 46
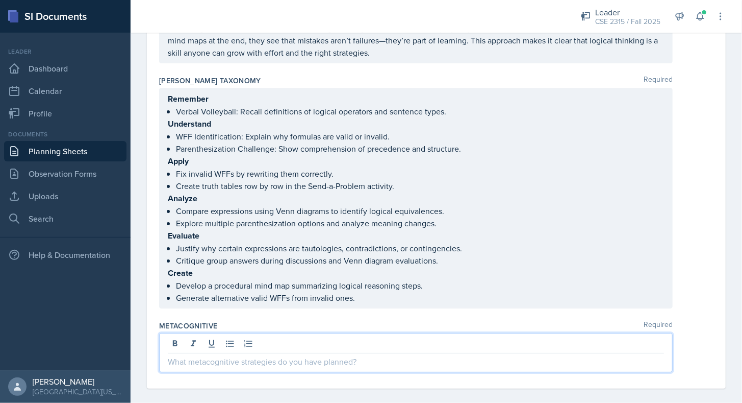
click at [238, 355] on p at bounding box center [416, 361] width 496 height 12
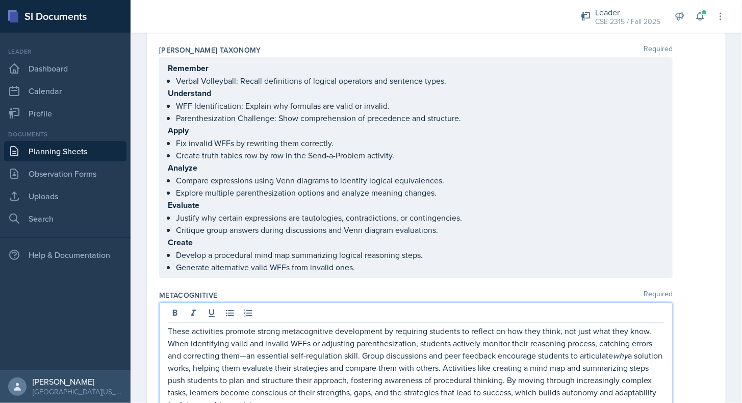
click at [337, 268] on div "[PERSON_NAME] Taxonomy Required Remember Verbal Volleyball: Recall definitions …" at bounding box center [436, 163] width 555 height 245
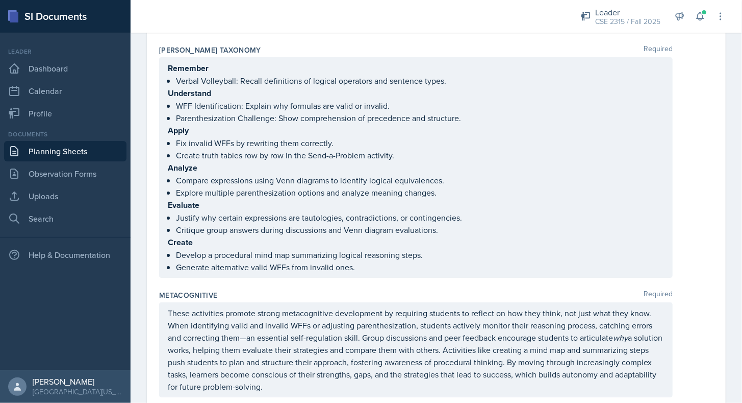
click at [330, 332] on p "These activities promote strong metacognitive development by requiring students…" at bounding box center [416, 350] width 496 height 86
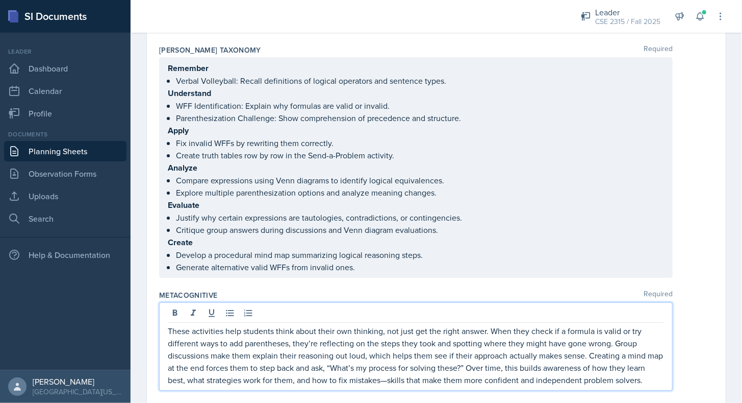
click at [400, 286] on div "Metacognitive Required These activities help students think about their own thi…" at bounding box center [436, 342] width 555 height 113
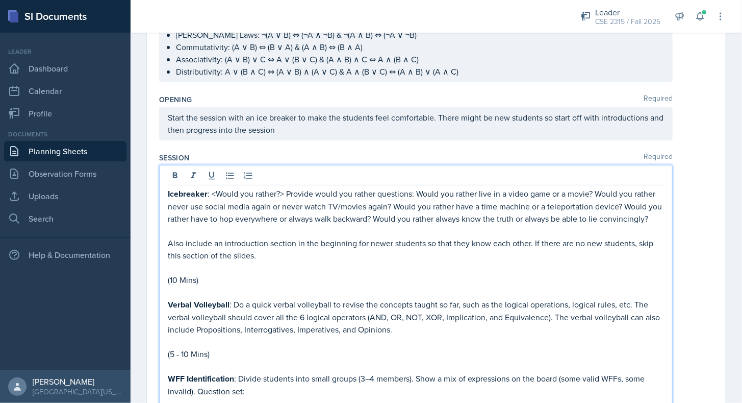
scroll to position [169, 0]
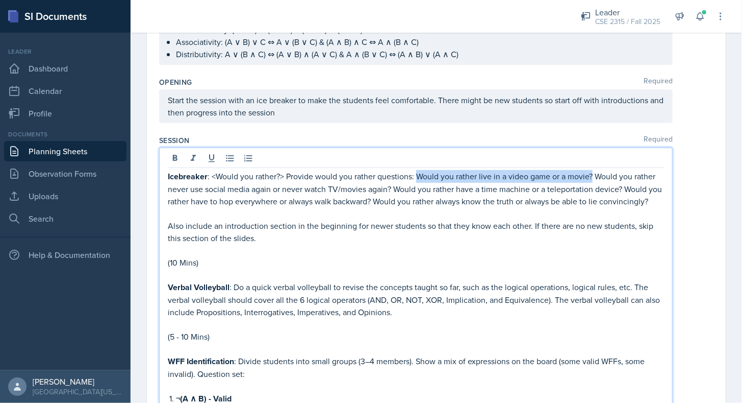
drag, startPoint x: 418, startPoint y: 173, endPoint x: 594, endPoint y: 179, distance: 176.1
click at [594, 179] on p "Icebreaker : <Would you rather?> Provide would you rather questions: Would you …" at bounding box center [416, 188] width 496 height 37
copy p "Would you rather live in a video game or a movie?"
click at [545, 183] on p "Icebreaker : <Would you rather?> Provide would you rather questions: Would you …" at bounding box center [416, 188] width 496 height 37
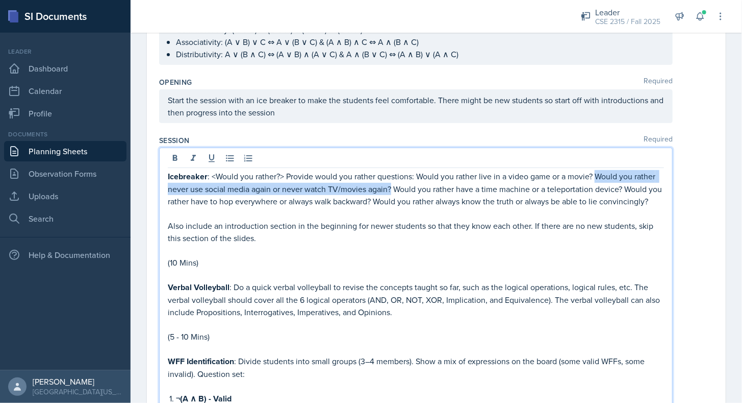
drag, startPoint x: 597, startPoint y: 173, endPoint x: 416, endPoint y: 185, distance: 181.5
click at [416, 185] on p "Icebreaker : <Would you rather?> Provide would you rather questions: Would you …" at bounding box center [416, 188] width 496 height 37
copy p "Would you rather never use social media again or never watch TV/movies again?"
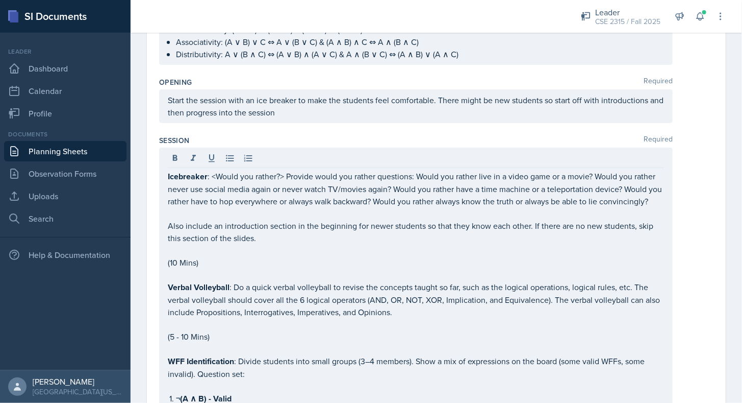
click at [409, 159] on div at bounding box center [416, 159] width 496 height 17
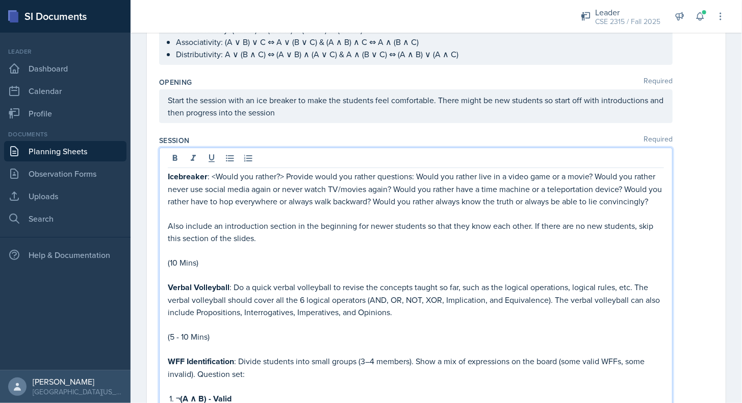
click at [250, 219] on p at bounding box center [416, 213] width 496 height 12
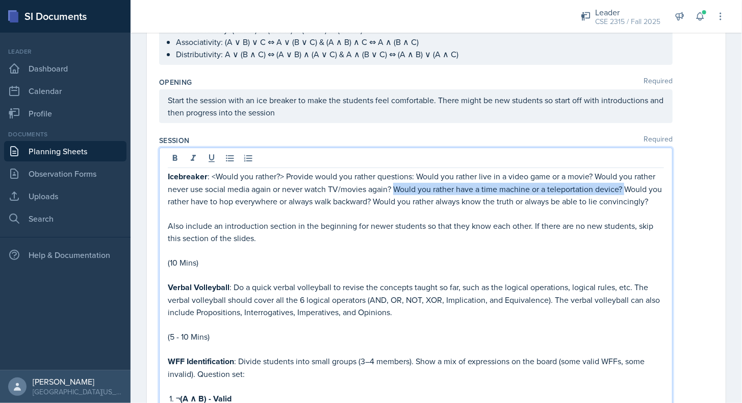
drag, startPoint x: 418, startPoint y: 185, endPoint x: 649, endPoint y: 186, distance: 230.6
click at [649, 186] on p "Icebreaker : <Would you rather?> Provide would you rather questions: Would you …" at bounding box center [416, 188] width 496 height 37
copy p "Would you rather have a time machine or a teleportation device?"
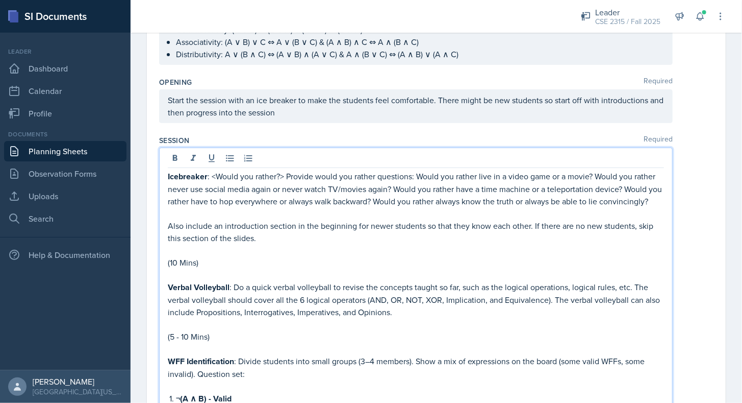
click at [635, 165] on div at bounding box center [416, 159] width 496 height 17
click at [251, 195] on p "Icebreaker : <Would you rather?> Provide would you rather questions: Would you …" at bounding box center [416, 188] width 496 height 37
click at [482, 203] on p "Icebreaker : <Would you rather?> Provide would you rather questions: Would you …" at bounding box center [416, 188] width 496 height 37
drag, startPoint x: 487, startPoint y: 197, endPoint x: 482, endPoint y: 212, distance: 15.5
click at [482, 207] on p "Icebreaker : <Would you rather?> Provide would you rather questions: Would you …" at bounding box center [416, 188] width 496 height 37
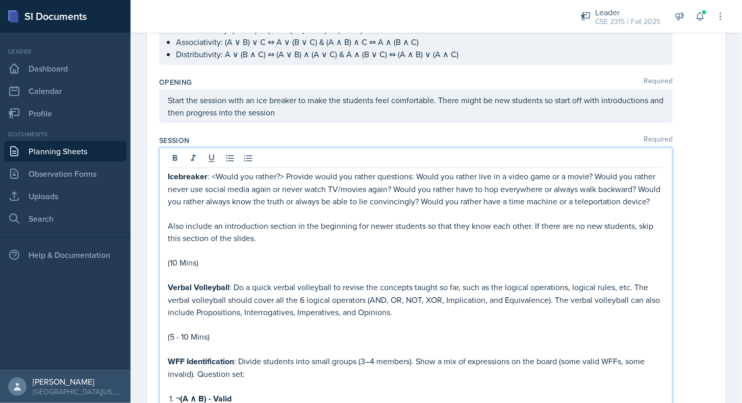
copy p "Would you rather have a time machine or a teleportation device?"
click at [478, 207] on p "Icebreaker : <Would you rather?> Provide would you rather questions: Would you …" at bounding box center [416, 188] width 496 height 37
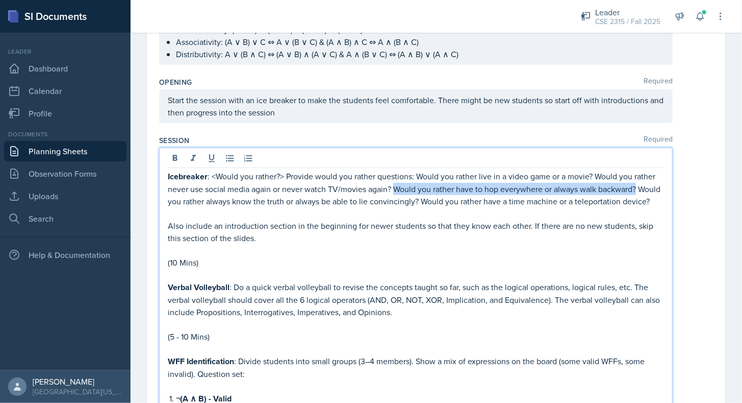
drag, startPoint x: 417, startPoint y: 185, endPoint x: 206, endPoint y: 196, distance: 212.0
click at [206, 196] on p "Icebreaker : <Would you rather?> Provide would you rather questions: Would you …" at bounding box center [416, 188] width 496 height 37
copy p "Would you rather have to hop everywhere or always walk backward?"
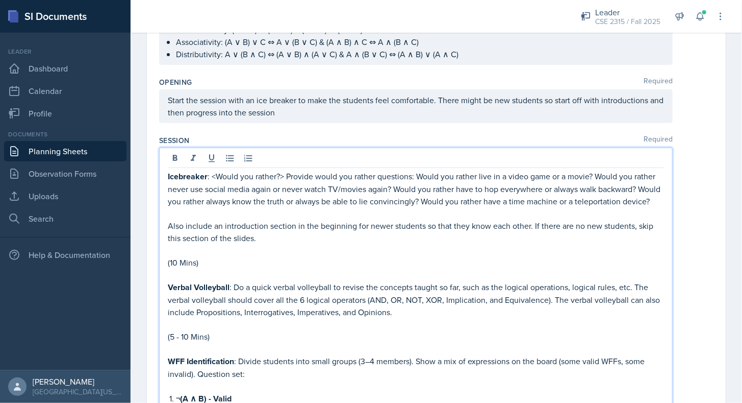
click at [212, 199] on p "Icebreaker : <Would you rather?> Provide would you rather questions: Would you …" at bounding box center [416, 188] width 496 height 37
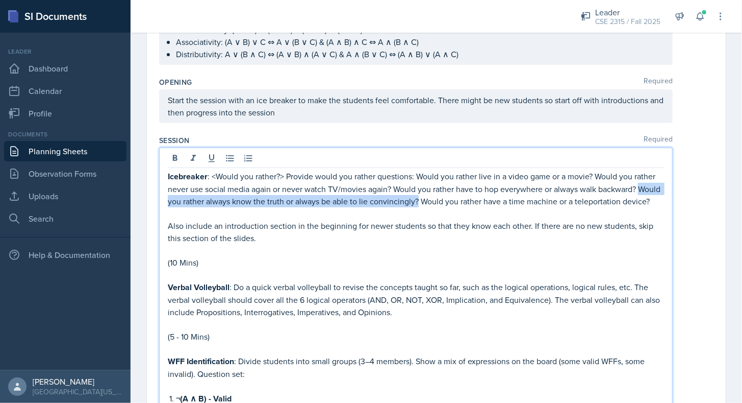
drag, startPoint x: 210, startPoint y: 200, endPoint x: 483, endPoint y: 199, distance: 273.0
click at [483, 199] on p "Icebreaker : <Would you rather?> Provide would you rather questions: Would you …" at bounding box center [416, 188] width 496 height 37
copy p "Would you rather always know the truth or always be able to lie convincingly?"
click at [483, 199] on p "Icebreaker : <Would you rather?> Provide would you rather questions: Would you …" at bounding box center [416, 188] width 496 height 37
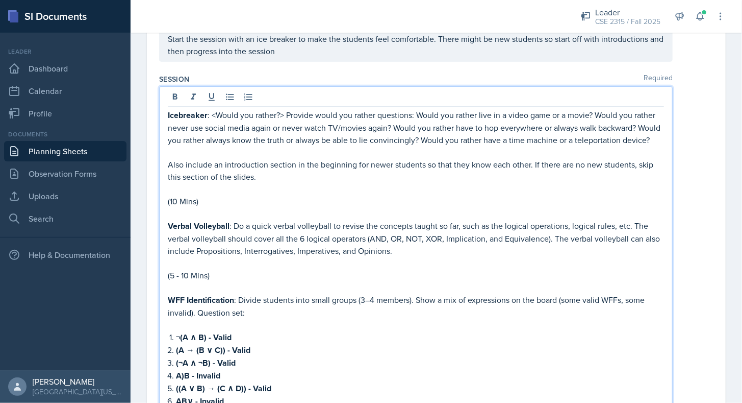
scroll to position [231, 0]
drag, startPoint x: 167, startPoint y: 233, endPoint x: 229, endPoint y: 235, distance: 61.8
click at [229, 231] on strong "Verbal Volleyball" at bounding box center [199, 225] width 62 height 12
copy strong "Verbal Volleyball"
click at [232, 256] on p "Verbal Volleyball : Do a quick verbal volleyball to revise the concepts taught …" at bounding box center [416, 237] width 496 height 37
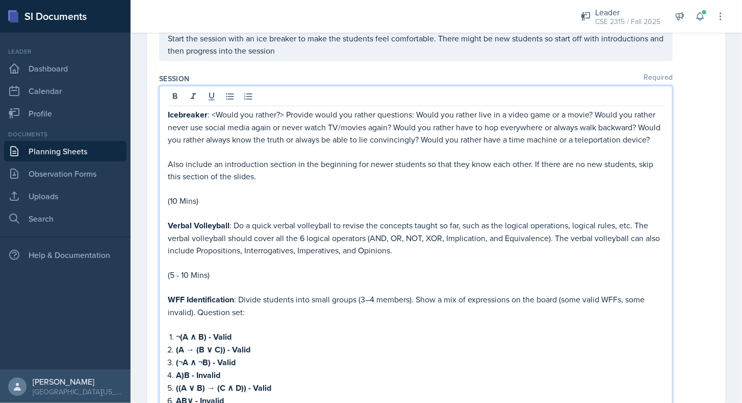
click at [234, 247] on p "Verbal Volleyball : Do a quick verbal volleyball to revise the concepts taught …" at bounding box center [416, 237] width 496 height 37
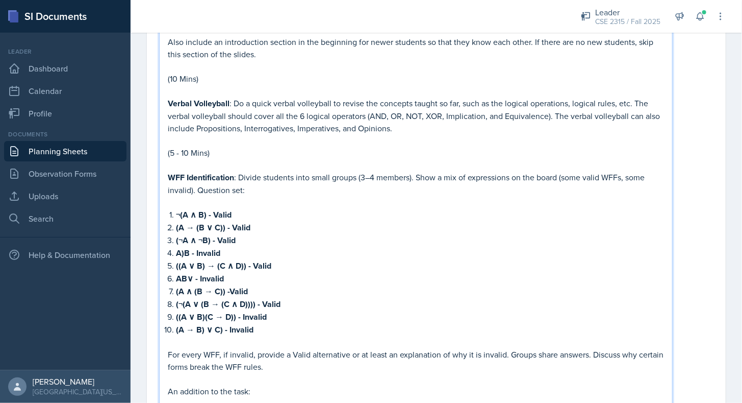
scroll to position [354, 0]
drag, startPoint x: 168, startPoint y: 185, endPoint x: 234, endPoint y: 187, distance: 65.3
click at [234, 183] on strong "WFF Identification" at bounding box center [201, 177] width 66 height 12
copy strong "WFF Identification"
click at [234, 183] on strong "WFF Identification" at bounding box center [201, 177] width 66 height 12
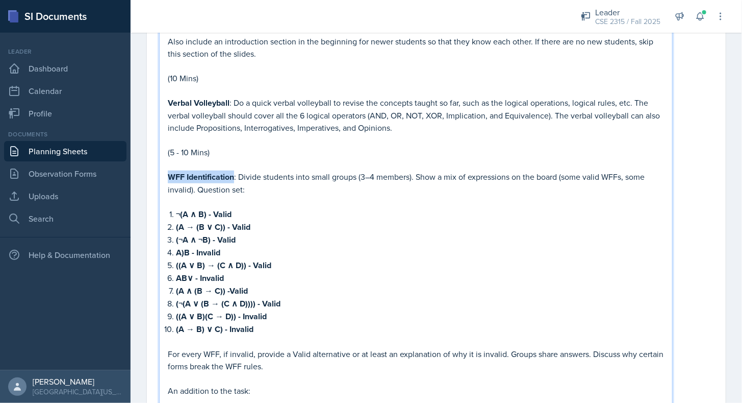
drag, startPoint x: 168, startPoint y: 183, endPoint x: 235, endPoint y: 184, distance: 66.3
click at [234, 183] on strong "WFF Identification" at bounding box center [201, 177] width 66 height 12
drag, startPoint x: 176, startPoint y: 223, endPoint x: 206, endPoint y: 224, distance: 30.7
click at [206, 220] on strong "¬(A ∧ B) - Valid" at bounding box center [204, 214] width 56 height 12
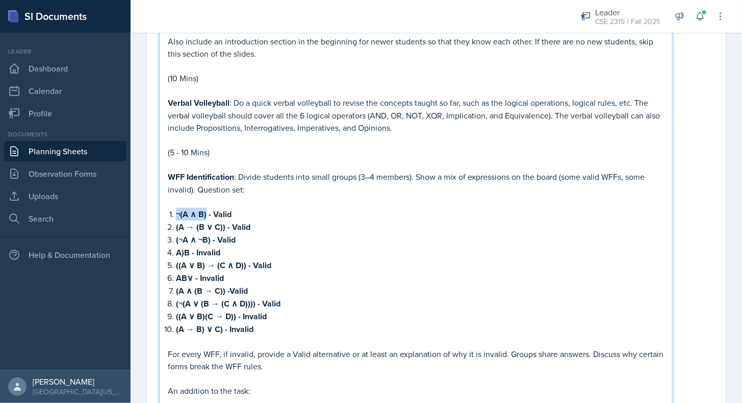
click at [206, 220] on strong "¬(A ∧ B) - Valid" at bounding box center [204, 214] width 56 height 12
drag, startPoint x: 176, startPoint y: 236, endPoint x: 223, endPoint y: 238, distance: 47.0
click at [223, 233] on strong "(A → (B ∨ C)) - Valid" at bounding box center [213, 227] width 74 height 12
click at [176, 246] on li "(¬A ∧ ¬B) - Valid" at bounding box center [420, 239] width 488 height 13
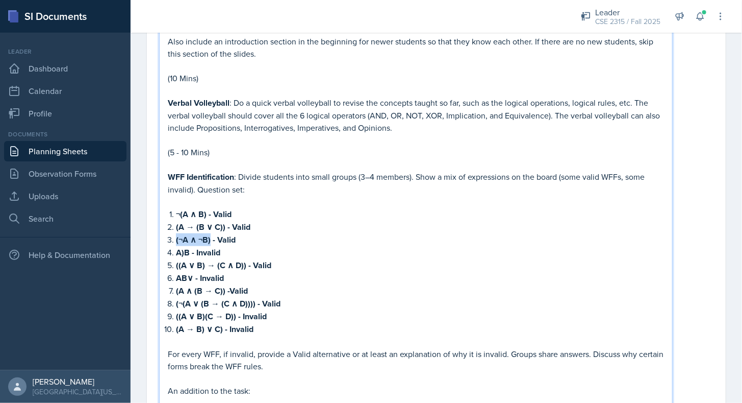
drag, startPoint x: 172, startPoint y: 247, endPoint x: 210, endPoint y: 251, distance: 37.4
click at [210, 246] on li "(¬A ∧ ¬B) - Valid" at bounding box center [420, 239] width 488 height 13
click at [210, 245] on strong "(¬A ∧ ¬B) - Valid" at bounding box center [206, 240] width 60 height 12
drag, startPoint x: 176, startPoint y: 260, endPoint x: 189, endPoint y: 261, distance: 13.3
click at [189, 258] on strong "A)B - Invalid" at bounding box center [198, 252] width 44 height 12
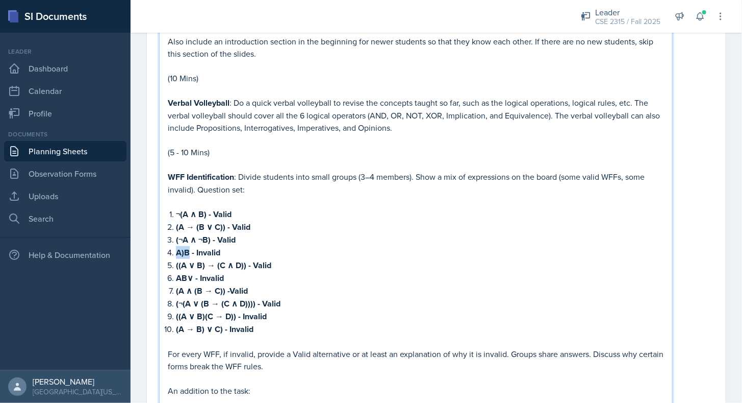
drag, startPoint x: 189, startPoint y: 259, endPoint x: 174, endPoint y: 261, distance: 14.9
click at [176, 259] on li "A)B - Invalid" at bounding box center [420, 252] width 488 height 13
drag, startPoint x: 176, startPoint y: 261, endPoint x: 189, endPoint y: 261, distance: 12.8
click at [189, 258] on strong "A)B - Invalid" at bounding box center [198, 252] width 44 height 12
drag, startPoint x: 176, startPoint y: 272, endPoint x: 247, endPoint y: 275, distance: 71.5
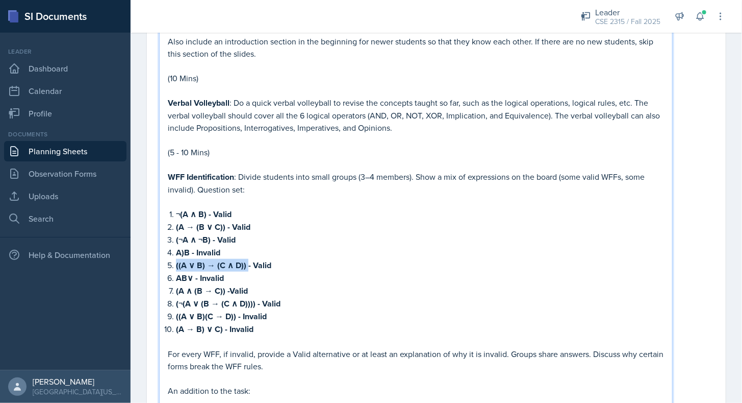
click at [247, 271] on strong "((A ∨ B) → (C ∧ D)) - Valid" at bounding box center [223, 265] width 95 height 12
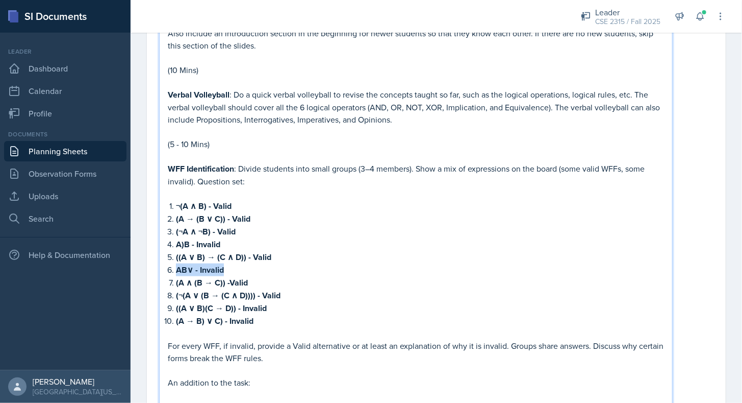
drag, startPoint x: 231, startPoint y: 273, endPoint x: 176, endPoint y: 280, distance: 55.4
click at [176, 276] on p "AB∨ - Invalid" at bounding box center [420, 269] width 488 height 13
click at [207, 283] on strong "(A ∧ (B → C)) -Valid" at bounding box center [212, 283] width 72 height 12
drag, startPoint x: 176, startPoint y: 287, endPoint x: 223, endPoint y: 292, distance: 47.2
click at [223, 288] on strong "(A ∧ (B → C)) -Valid" at bounding box center [212, 283] width 72 height 12
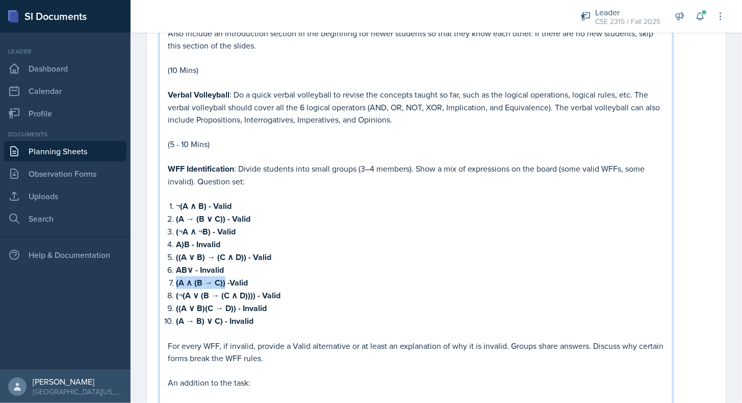
click at [221, 288] on strong "(A ∧ (B → C)) -Valid" at bounding box center [212, 283] width 72 height 12
drag, startPoint x: 176, startPoint y: 300, endPoint x: 255, endPoint y: 302, distance: 79.6
click at [255, 302] on li "(¬(A ∨ (B → (C ∧ D)))) - Valid" at bounding box center [420, 295] width 488 height 13
click at [254, 301] on strong "(¬(A ∨ (B → (C ∧ D)))) - Valid" at bounding box center [228, 295] width 105 height 12
drag, startPoint x: 176, startPoint y: 315, endPoint x: 234, endPoint y: 316, distance: 57.7
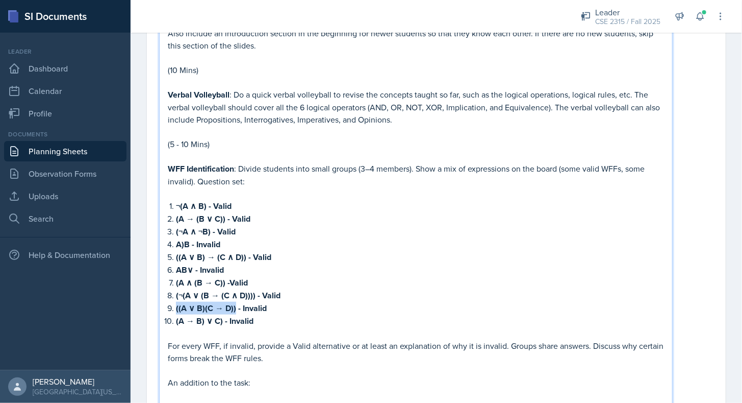
click at [234, 314] on strong "((A ∨ B)(C → D)) - Invalid" at bounding box center [221, 308] width 91 height 12
drag, startPoint x: 176, startPoint y: 328, endPoint x: 220, endPoint y: 326, distance: 44.9
click at [220, 326] on li "(A → B) ∨ C) - Invalid" at bounding box center [420, 320] width 488 height 13
click at [220, 326] on strong "(A → B) ∨ C) - Invalid" at bounding box center [215, 321] width 78 height 12
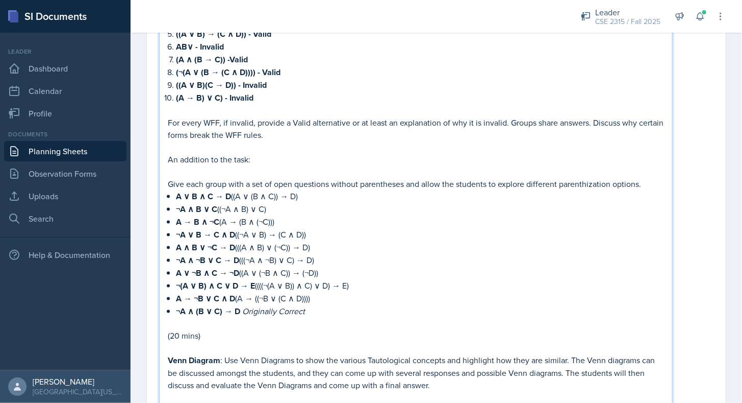
scroll to position [592, 0]
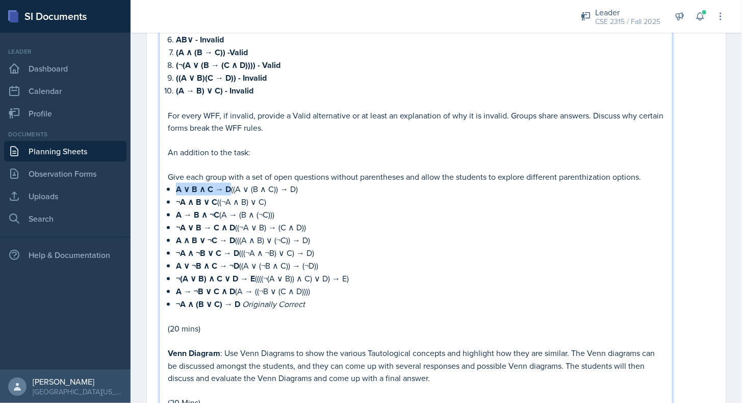
drag, startPoint x: 176, startPoint y: 193, endPoint x: 229, endPoint y: 189, distance: 53.2
click at [229, 189] on strong "A ∨ B ∧ C → D" at bounding box center [203, 189] width 55 height 12
drag, startPoint x: 263, startPoint y: 194, endPoint x: 338, endPoint y: 189, distance: 75.7
click at [338, 189] on p "A ∨ B ∧ C → D ((A ∨ (B ∧ C)) → D)" at bounding box center [420, 189] width 488 height 13
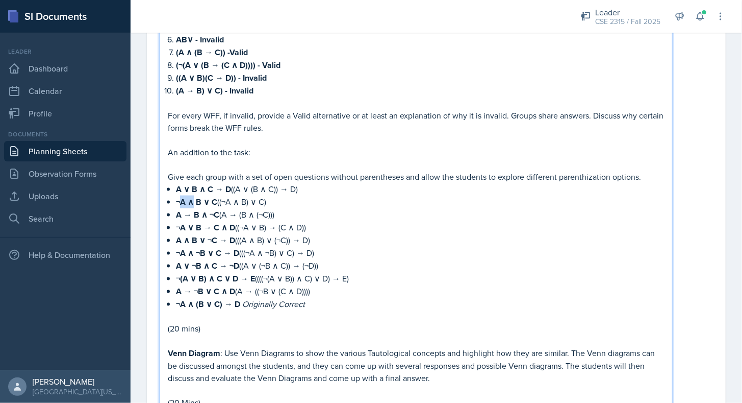
drag, startPoint x: 179, startPoint y: 207, endPoint x: 194, endPoint y: 207, distance: 15.8
click at [194, 207] on strong "¬A ∧ B ∨ C" at bounding box center [196, 202] width 41 height 12
drag, startPoint x: 264, startPoint y: 205, endPoint x: 318, endPoint y: 204, distance: 54.6
click at [318, 204] on p "¬A ∧ B ∨ C ((¬A ∧ B) ∨ C)" at bounding box center [420, 201] width 488 height 13
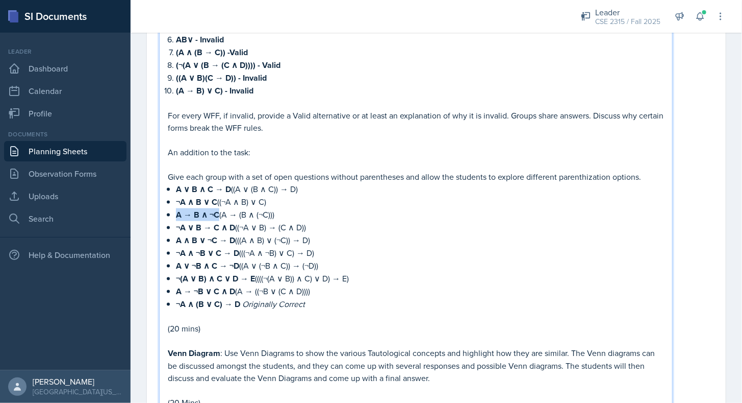
drag, startPoint x: 177, startPoint y: 214, endPoint x: 217, endPoint y: 214, distance: 40.3
click at [217, 214] on strong "A → B ∧ ¬C" at bounding box center [197, 215] width 43 height 12
drag, startPoint x: 264, startPoint y: 217, endPoint x: 321, endPoint y: 216, distance: 57.7
click at [321, 216] on p "A → B ∧ ¬C (A → (B ∧ (¬C)))" at bounding box center [420, 214] width 488 height 13
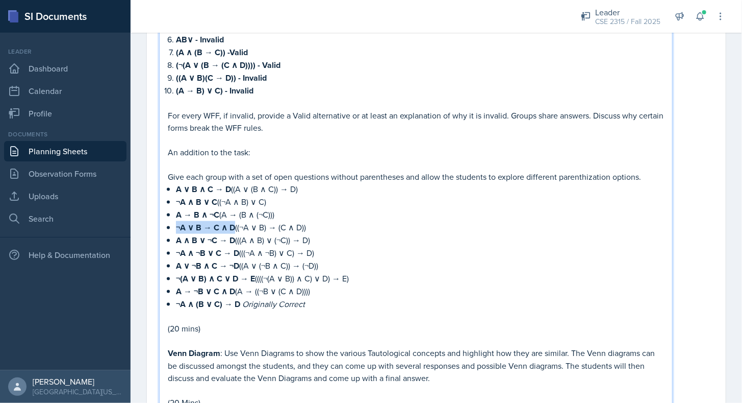
drag, startPoint x: 176, startPoint y: 229, endPoint x: 235, endPoint y: 230, distance: 59.2
click at [235, 230] on strong "¬A ∨ B → C ∧ D" at bounding box center [205, 227] width 59 height 12
drag, startPoint x: 262, startPoint y: 231, endPoint x: 352, endPoint y: 232, distance: 89.8
click at [352, 232] on p "¬A ∨ B → C ∧ D ((¬A ∨ B) → (C ∧ D))" at bounding box center [420, 227] width 488 height 13
drag, startPoint x: 174, startPoint y: 240, endPoint x: 236, endPoint y: 242, distance: 61.3
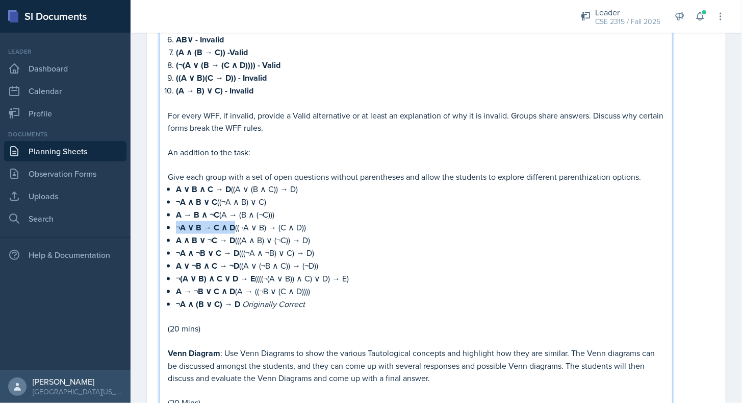
click at [236, 242] on div "Icebreaker : <Would you rather?> Provide would you rather questions: Would you …" at bounding box center [416, 176] width 496 height 858
drag, startPoint x: 263, startPoint y: 243, endPoint x: 340, endPoint y: 245, distance: 76.6
click at [340, 245] on p "A ∧ B ∨ ¬C → D (((A ∧ B) ∨ (¬C)) → D)" at bounding box center [420, 240] width 488 height 13
drag, startPoint x: 178, startPoint y: 253, endPoint x: 238, endPoint y: 254, distance: 60.7
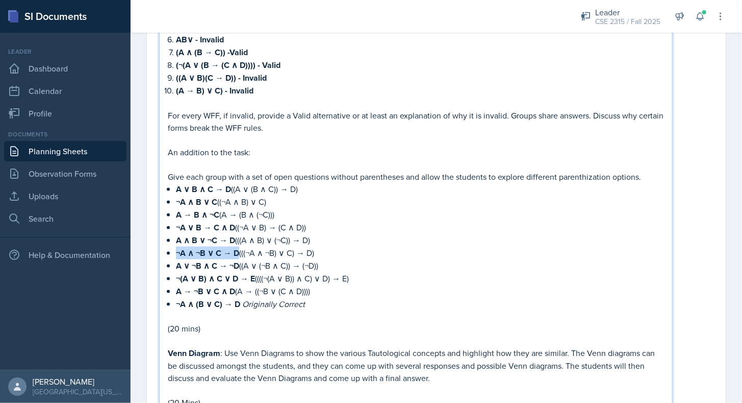
click at [238, 254] on strong "¬A ∧ ¬B ∨ C → D" at bounding box center [207, 253] width 63 height 12
drag, startPoint x: 263, startPoint y: 256, endPoint x: 341, endPoint y: 255, distance: 78.1
click at [341, 255] on p "¬A ∧ ¬B ∨ C → D (((¬A ∧ ¬B) ∨ C) → D)" at bounding box center [420, 252] width 488 height 13
drag, startPoint x: 177, startPoint y: 267, endPoint x: 238, endPoint y: 265, distance: 61.3
click at [238, 265] on strong "A ∨ ¬B ∧ C → ¬D" at bounding box center [207, 266] width 63 height 12
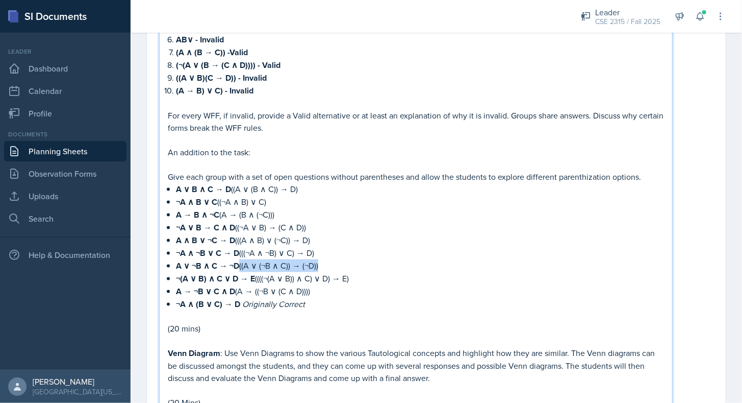
drag, startPoint x: 263, startPoint y: 265, endPoint x: 345, endPoint y: 264, distance: 82.1
click at [345, 264] on p "A ∨ ¬B ∧ C → ¬D ((A ∨ (¬B ∧ C)) → (¬D))" at bounding box center [420, 265] width 488 height 13
drag, startPoint x: 174, startPoint y: 278, endPoint x: 254, endPoint y: 282, distance: 79.2
click at [254, 282] on div "Icebreaker : <Would you rather?> Provide would you rather questions: Would you …" at bounding box center [416, 176] width 496 height 858
drag, startPoint x: 263, startPoint y: 277, endPoint x: 359, endPoint y: 277, distance: 95.9
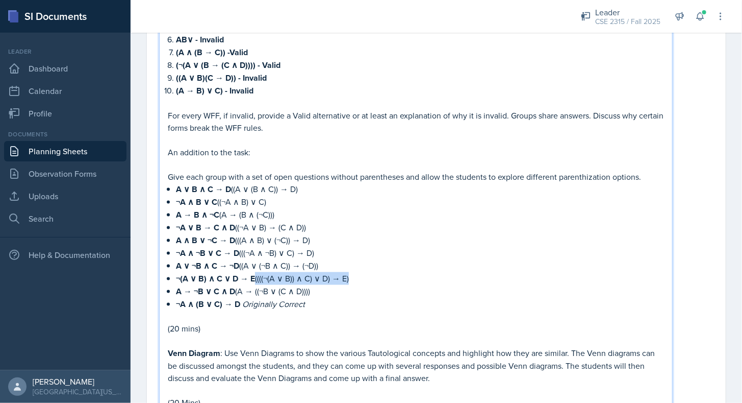
click at [359, 277] on p "¬(A ∨ B) ∧ C ∨ D → E ((((¬(A ∨ B)) ∧ C) ∨ D) → E)" at bounding box center [420, 278] width 488 height 13
drag, startPoint x: 177, startPoint y: 289, endPoint x: 236, endPoint y: 289, distance: 59.7
click at [235, 289] on strong "A → ¬B ∨ C ∧ D" at bounding box center [205, 291] width 59 height 12
drag, startPoint x: 264, startPoint y: 288, endPoint x: 341, endPoint y: 288, distance: 77.0
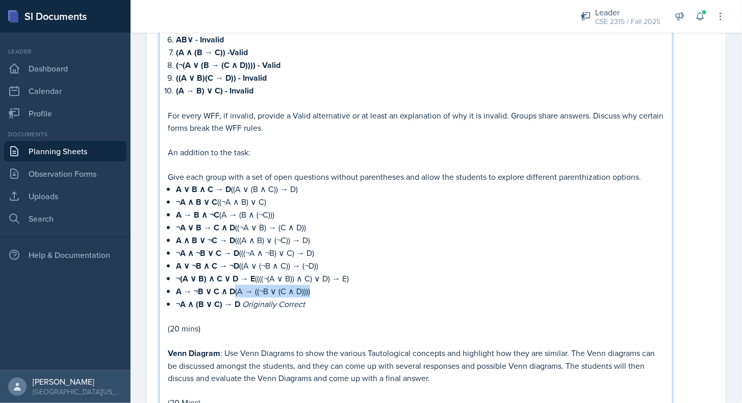
click at [341, 288] on p "A → ¬B ∨ C ∧ D (A → ((¬B ∨ (C ∧ D))))" at bounding box center [420, 291] width 488 height 13
drag, startPoint x: 177, startPoint y: 303, endPoint x: 237, endPoint y: 303, distance: 60.7
click at [237, 303] on strong "¬A ∧ (B ∨ C) → D" at bounding box center [208, 304] width 64 height 12
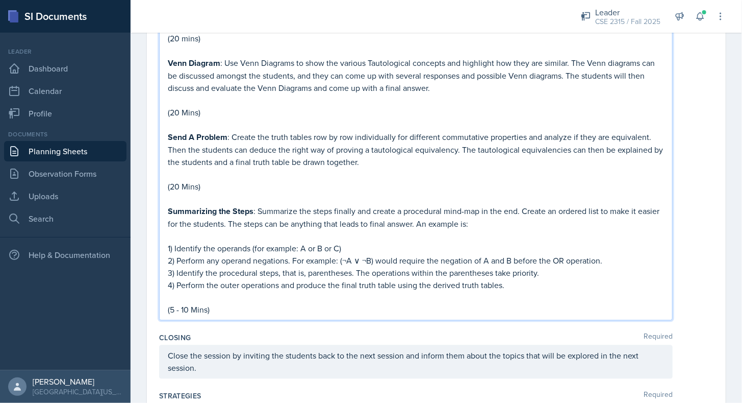
scroll to position [884, 0]
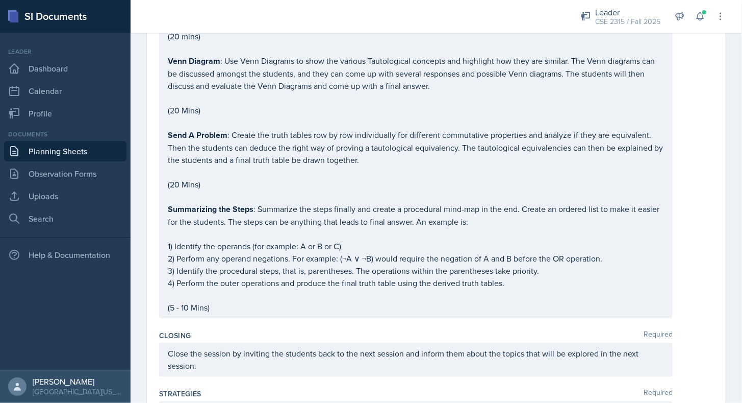
click at [247, 331] on div "Closing Required" at bounding box center [436, 336] width 555 height 10
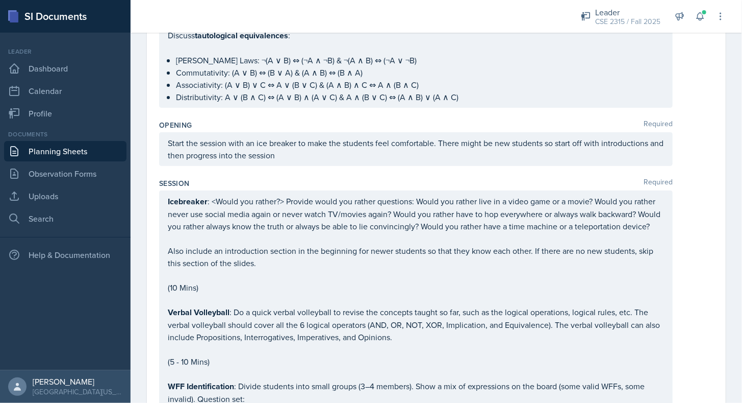
scroll to position [0, 0]
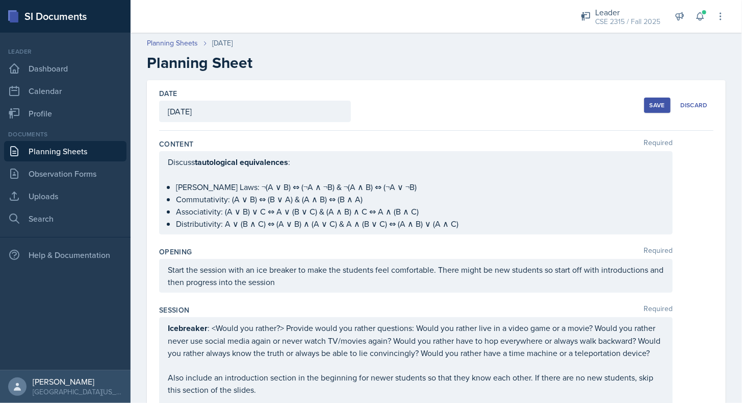
click at [653, 107] on div "Save" at bounding box center [657, 105] width 15 height 8
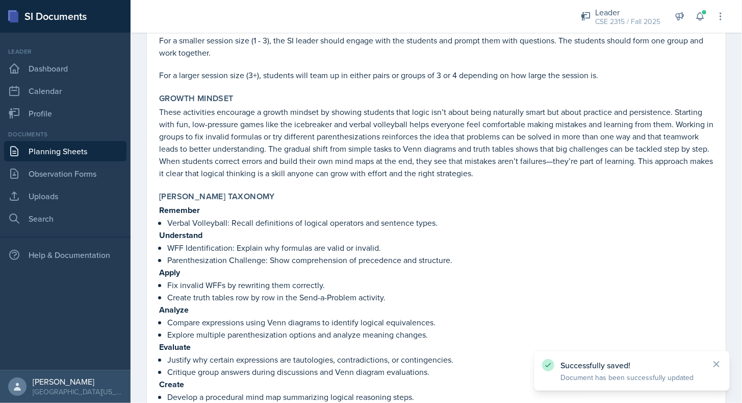
scroll to position [1462, 0]
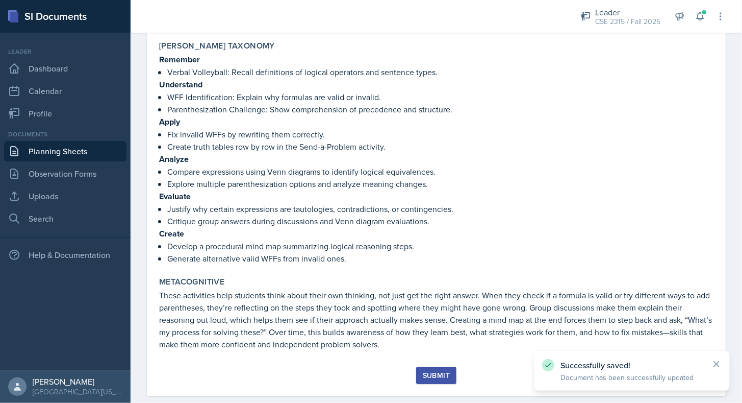
click at [424, 371] on div "Submit" at bounding box center [436, 375] width 27 height 8
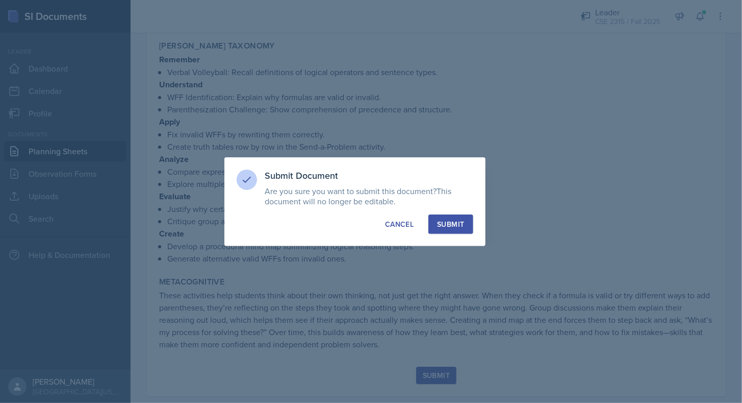
click at [454, 220] on div "Submit" at bounding box center [450, 224] width 27 height 10
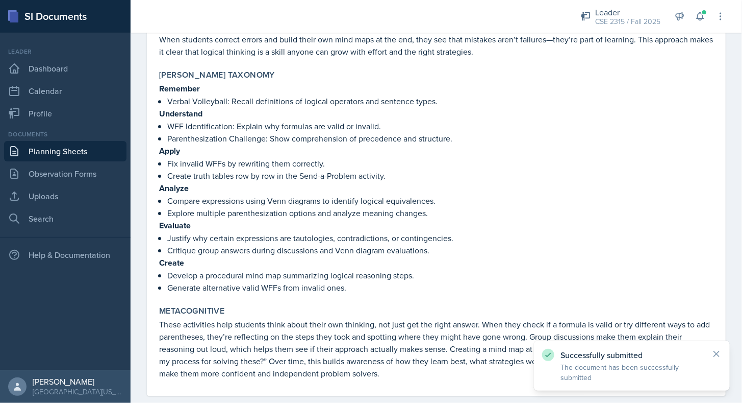
click at [86, 154] on link "Planning Sheets" at bounding box center [65, 151] width 122 height 20
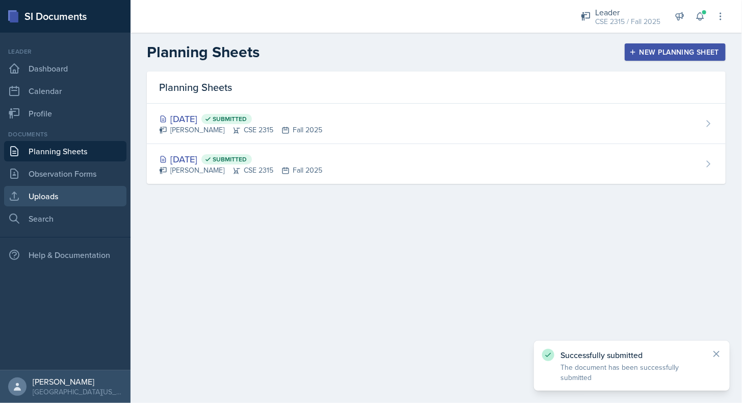
click at [62, 199] on link "Uploads" at bounding box center [65, 196] width 122 height 20
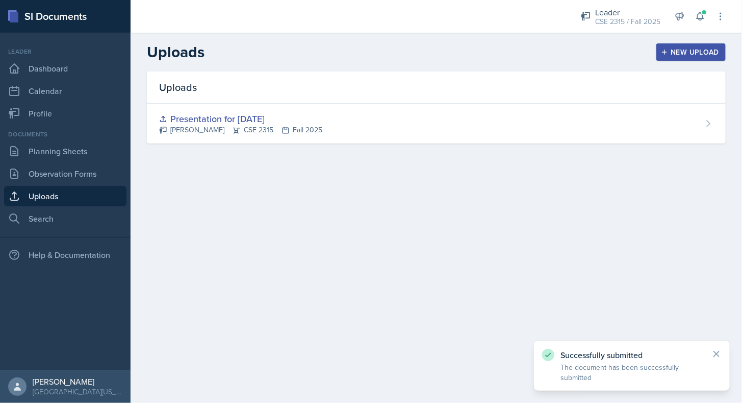
click at [672, 55] on div "New Upload" at bounding box center [691, 52] width 57 height 8
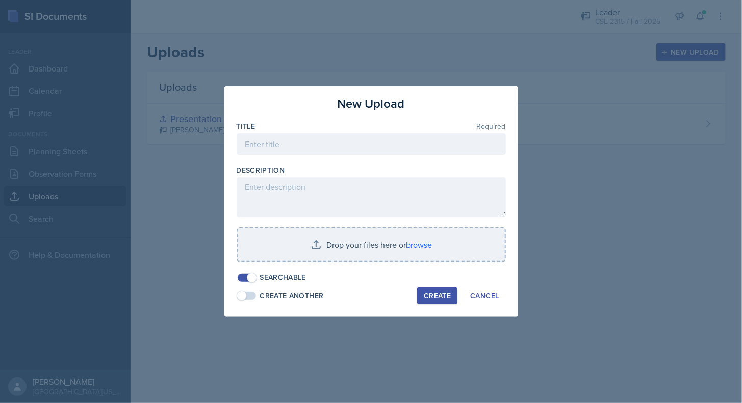
click at [342, 158] on div at bounding box center [371, 160] width 269 height 10
click at [317, 156] on div at bounding box center [371, 160] width 269 height 10
click at [301, 150] on input at bounding box center [371, 143] width 269 height 21
type input "Presentation for [DATE]"
click at [340, 263] on div at bounding box center [371, 267] width 269 height 10
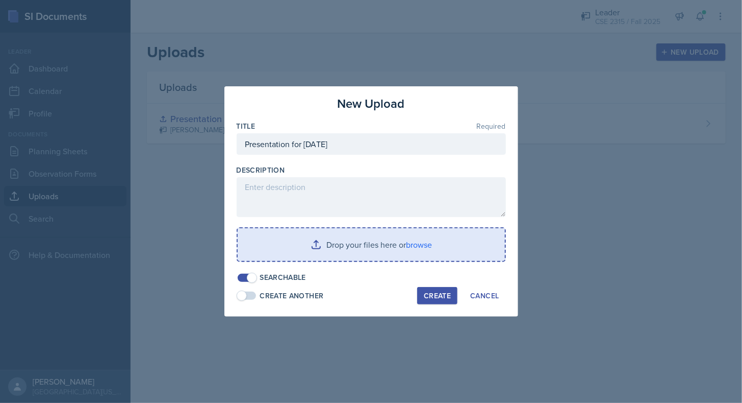
click at [363, 248] on input "file" at bounding box center [371, 244] width 267 height 33
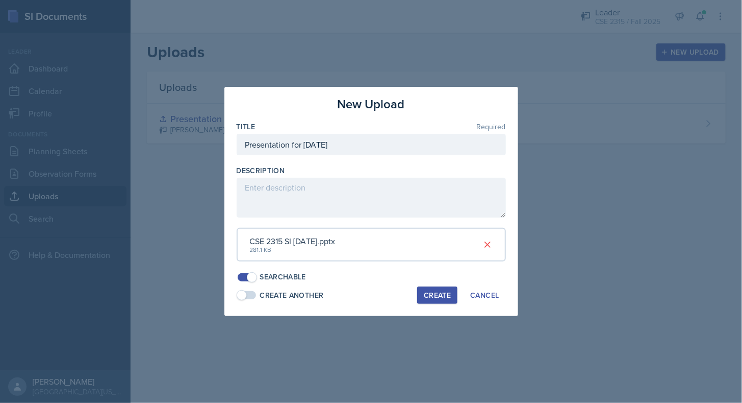
click at [434, 303] on button "Create" at bounding box center [437, 294] width 40 height 17
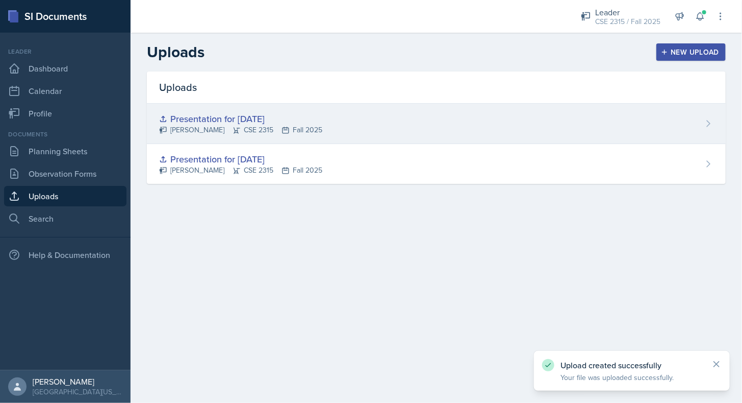
click at [419, 110] on div "Presentation for [DATE] [PERSON_NAME] CSE 2315 Fall 2025" at bounding box center [436, 124] width 579 height 40
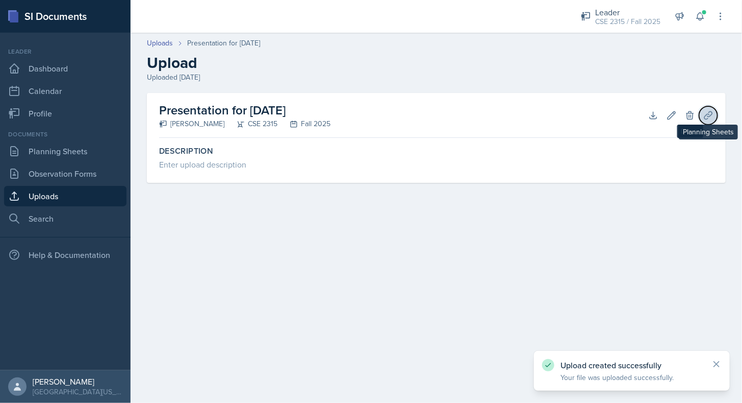
click at [705, 116] on icon at bounding box center [709, 115] width 8 height 8
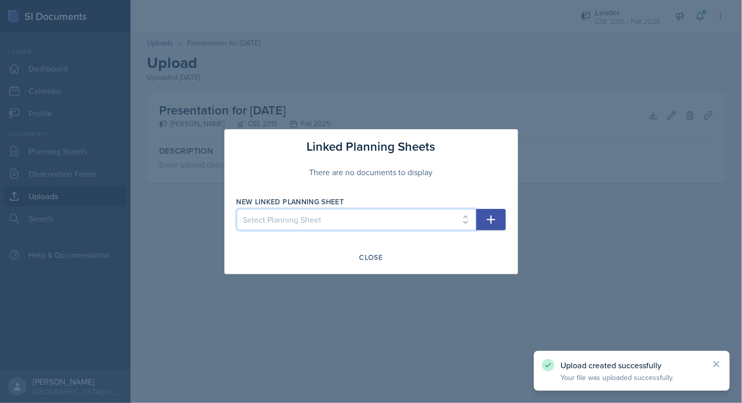
click at [452, 224] on select "Select Planning Sheet [DATE] [DATE]" at bounding box center [357, 219] width 240 height 21
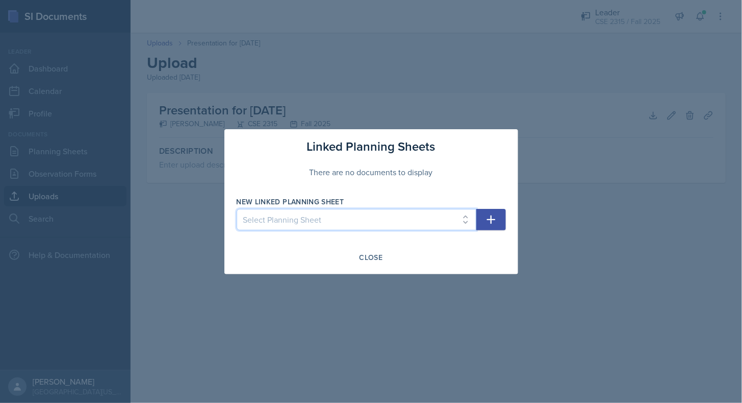
select select "fad330b4-0c9a-446a-b9b2-1b69c591eebc"
click at [237, 209] on select "Select Planning Sheet [DATE] [DATE]" at bounding box center [357, 219] width 240 height 21
click at [487, 217] on icon "button" at bounding box center [491, 219] width 12 height 12
select select
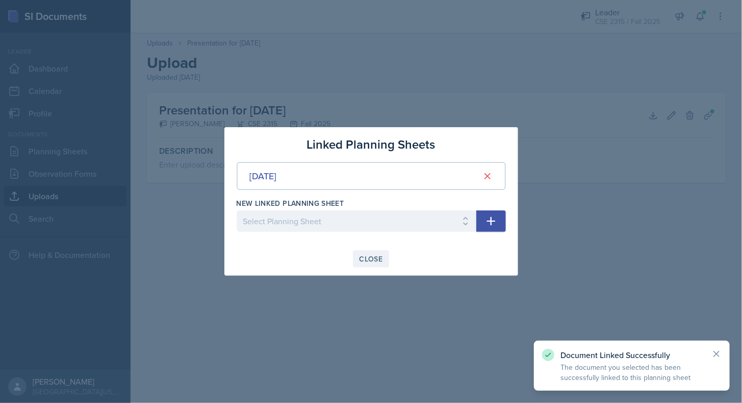
click at [376, 256] on div "Close" at bounding box center [371, 259] width 23 height 8
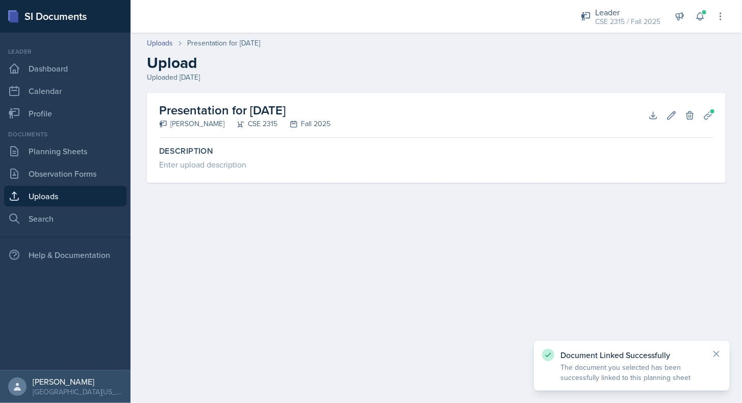
click at [312, 270] on main "Uploads Presentation for [DATE] Upload Uploaded [DATE] Presentation for [DATE] …" at bounding box center [437, 218] width 612 height 370
click at [73, 203] on link "Uploads" at bounding box center [65, 196] width 122 height 20
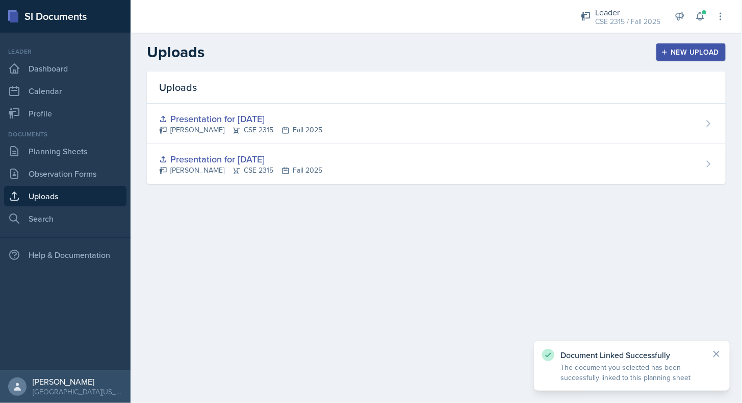
click at [266, 234] on main "Uploads New Upload Uploads Presentation for [DATE] [PERSON_NAME] CSE 2315 Fall …" at bounding box center [437, 218] width 612 height 370
